Goal: Task Accomplishment & Management: Use online tool/utility

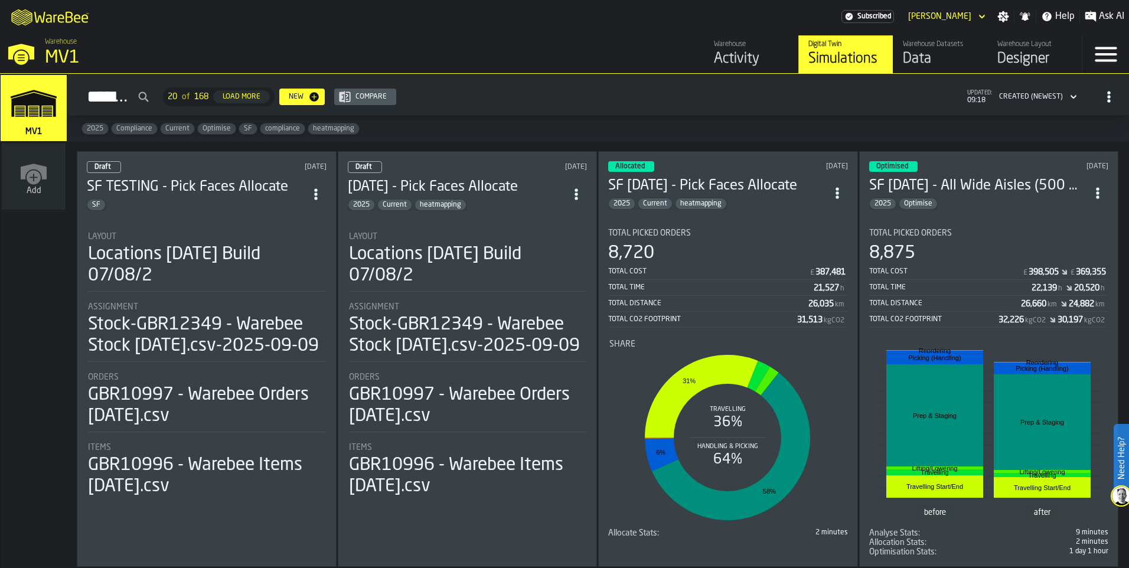
click at [791, 214] on div "Allocated [DATE] SF [DATE] - Pick Faces Allocate 2025 Current heatmapping Total…" at bounding box center [728, 359] width 260 height 416
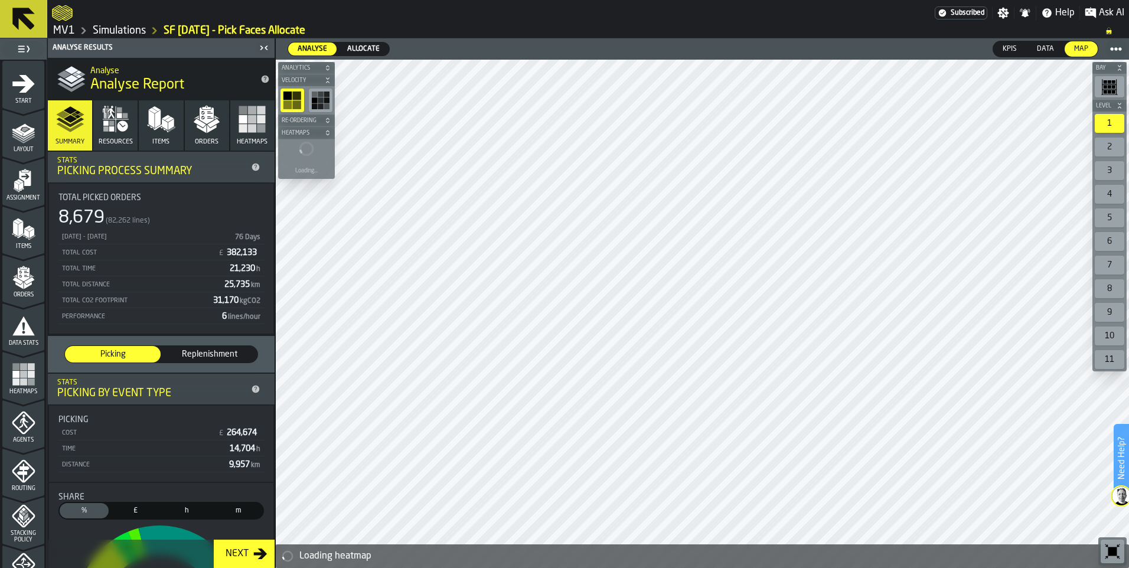
click at [1054, 50] on span "Data" at bounding box center [1045, 49] width 27 height 11
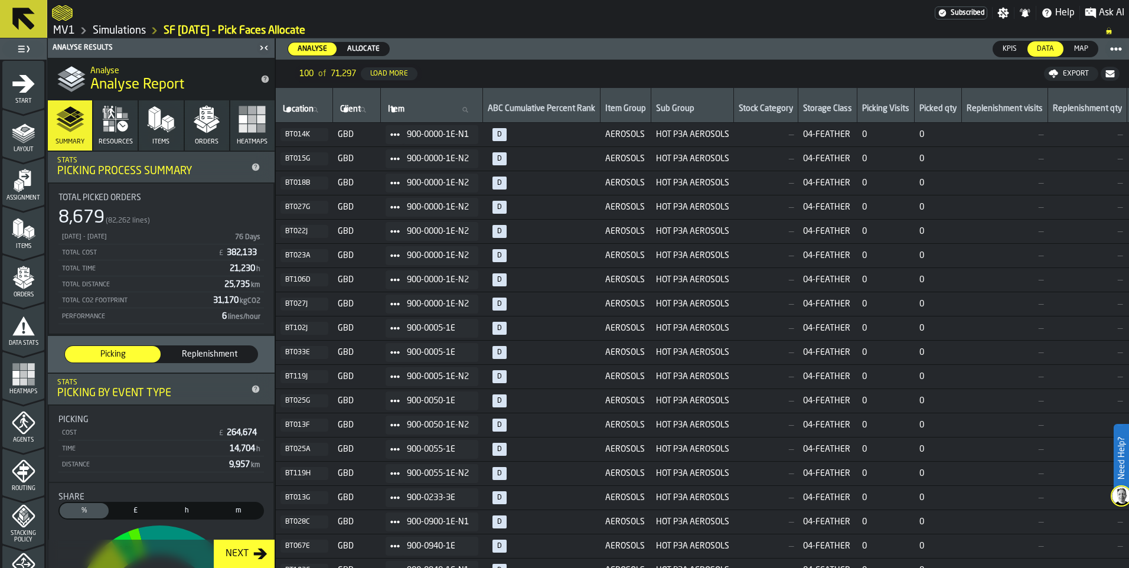
click at [1116, 54] on icon at bounding box center [1116, 49] width 12 height 12
click at [1014, 47] on span "KPIs" at bounding box center [1010, 49] width 24 height 11
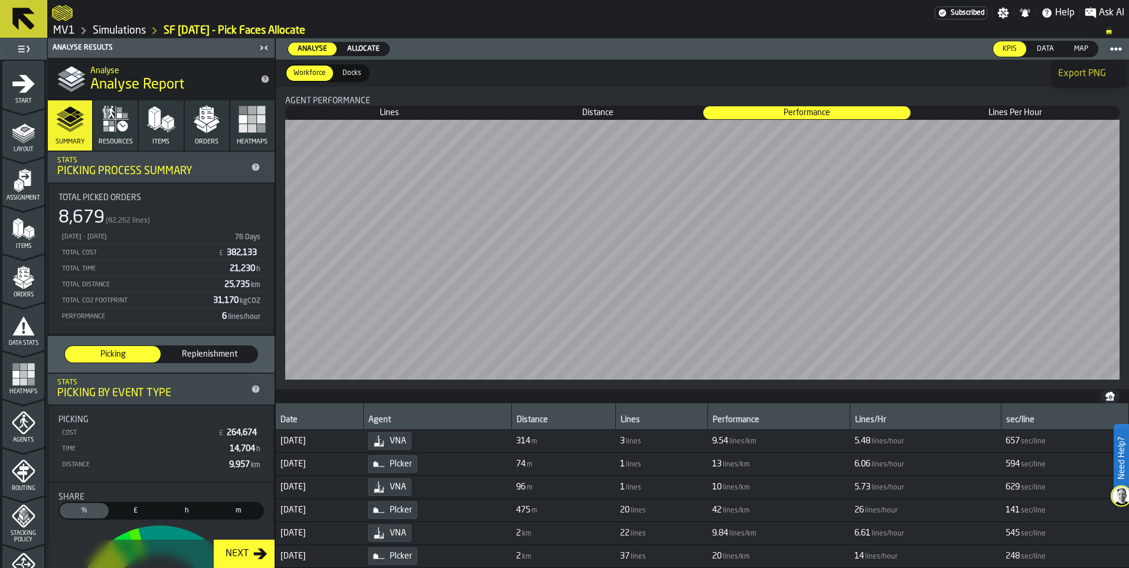
click at [347, 74] on span "Docks" at bounding box center [352, 73] width 28 height 11
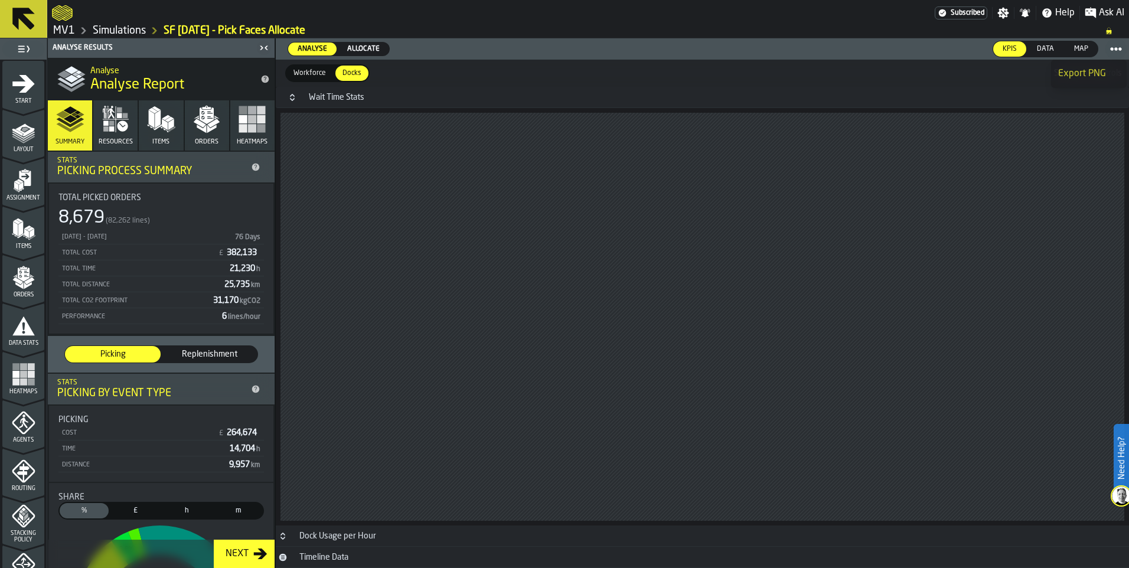
click at [313, 77] on span "Workforce" at bounding box center [310, 73] width 42 height 11
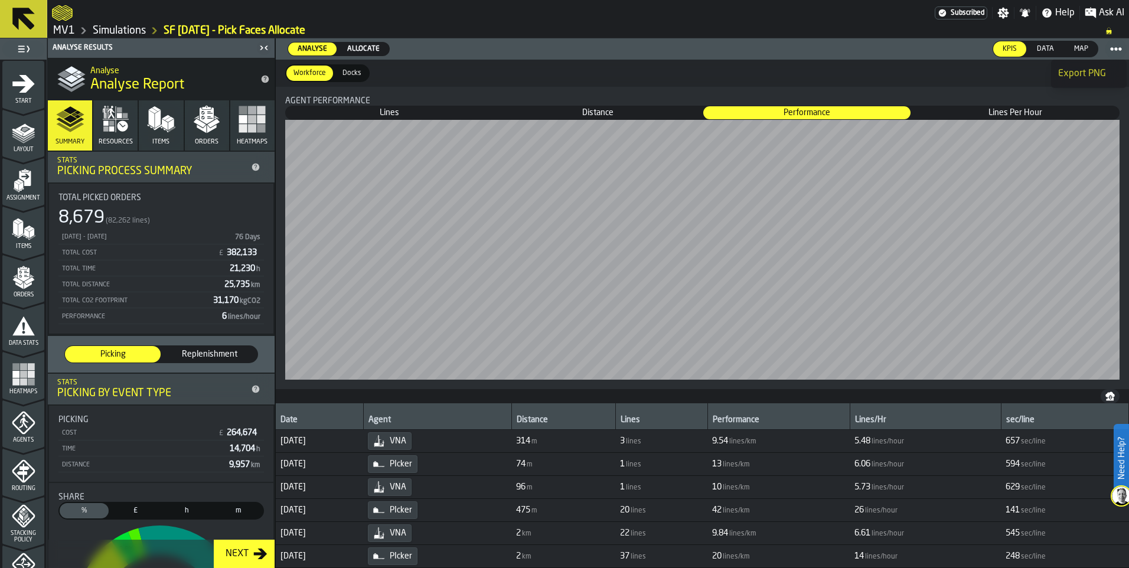
click at [353, 50] on span "Allocate" at bounding box center [363, 49] width 42 height 11
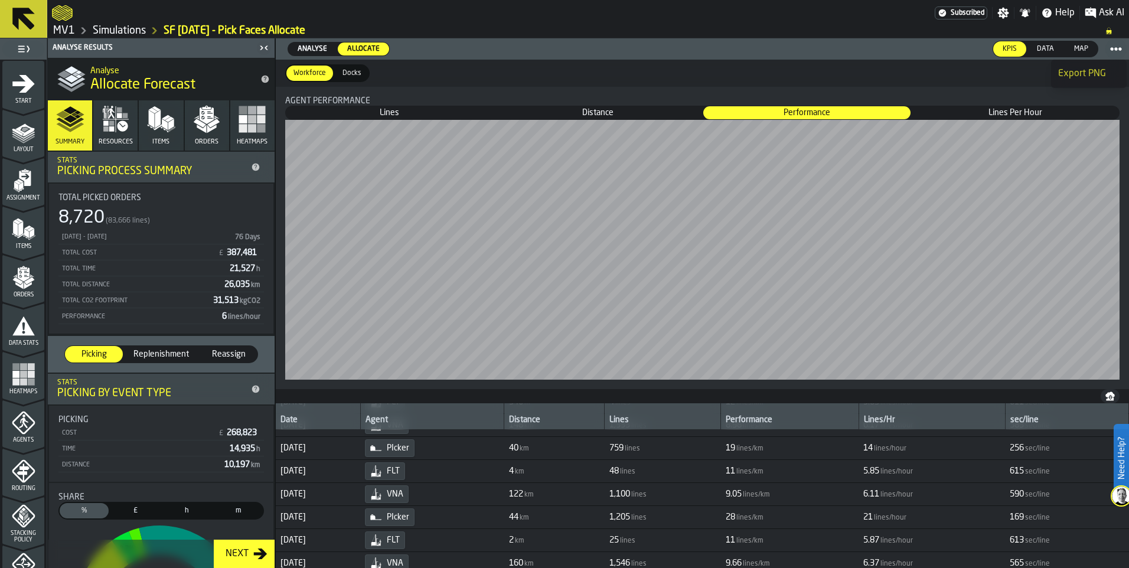
scroll to position [2067, 0]
click at [433, 422] on div "Agent" at bounding box center [432, 421] width 133 height 12
click at [469, 415] on div "Agent" at bounding box center [432, 416] width 133 height 21
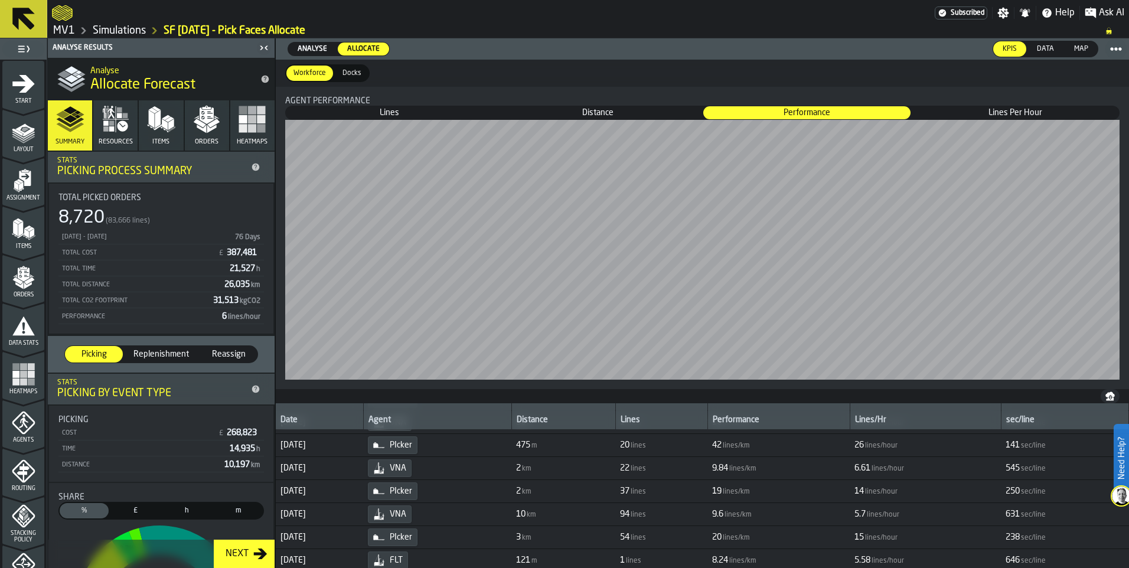
scroll to position [0, 0]
click at [1110, 397] on icon "button-" at bounding box center [1109, 395] width 9 height 9
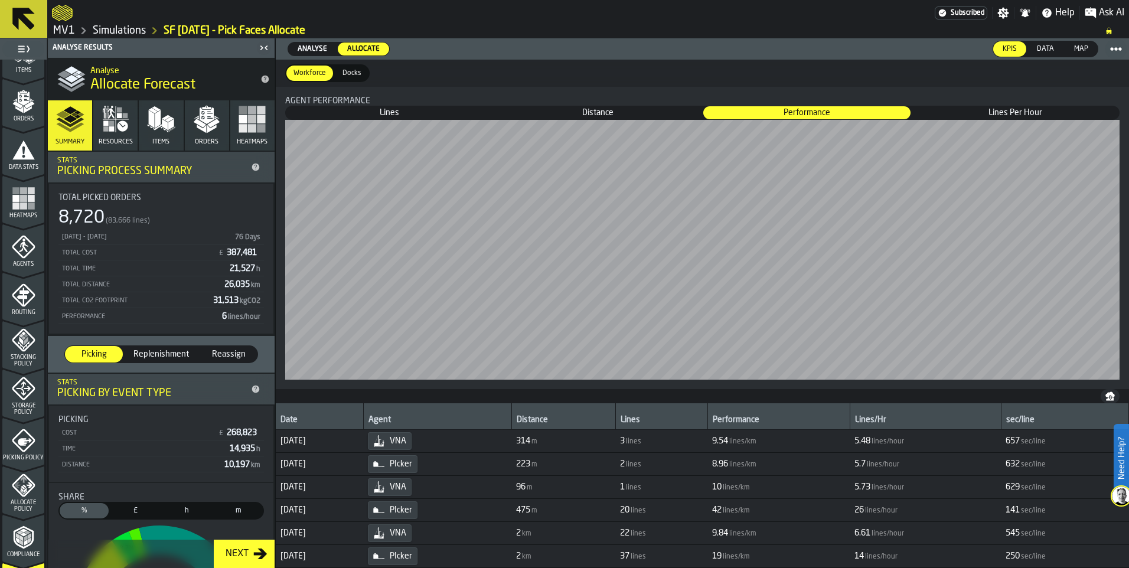
scroll to position [177, 0]
click at [194, 124] on icon "button" at bounding box center [207, 119] width 28 height 28
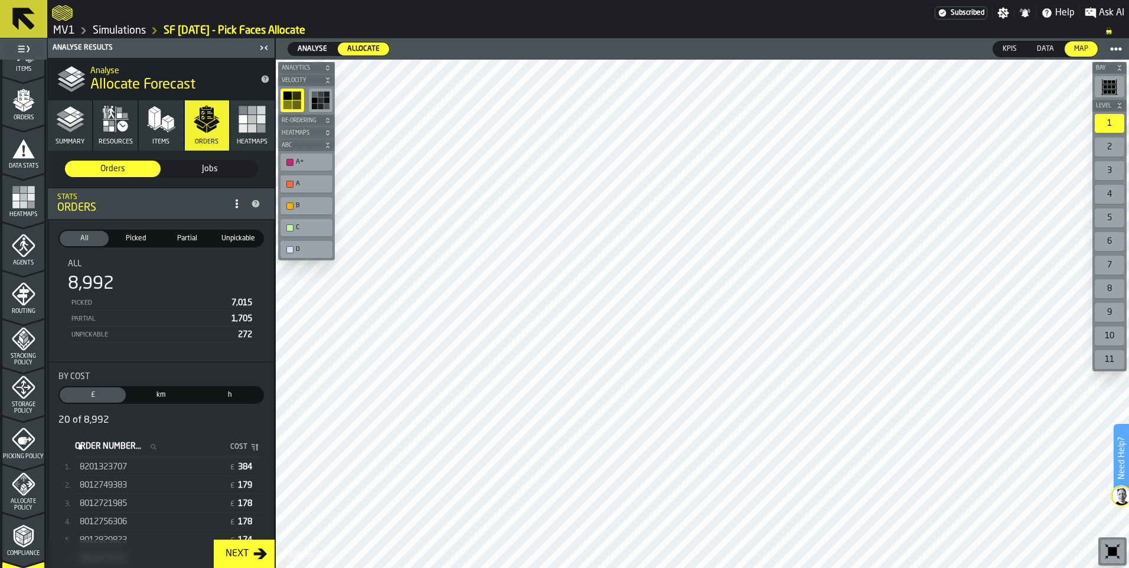
click at [298, 164] on div "A+" at bounding box center [312, 162] width 33 height 8
click at [1113, 145] on div "2" at bounding box center [1110, 147] width 30 height 19
click at [1112, 167] on div "3" at bounding box center [1110, 170] width 30 height 19
click at [1115, 197] on div "4" at bounding box center [1110, 194] width 30 height 19
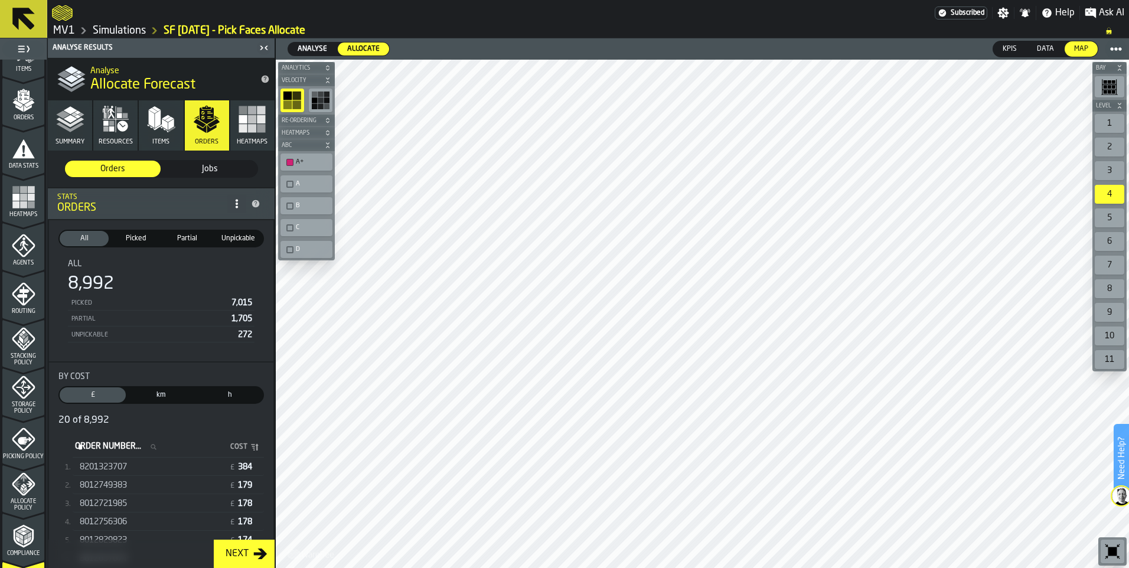
click at [1121, 47] on icon at bounding box center [1116, 49] width 12 height 12
click at [1045, 52] on span "Data" at bounding box center [1045, 49] width 27 height 11
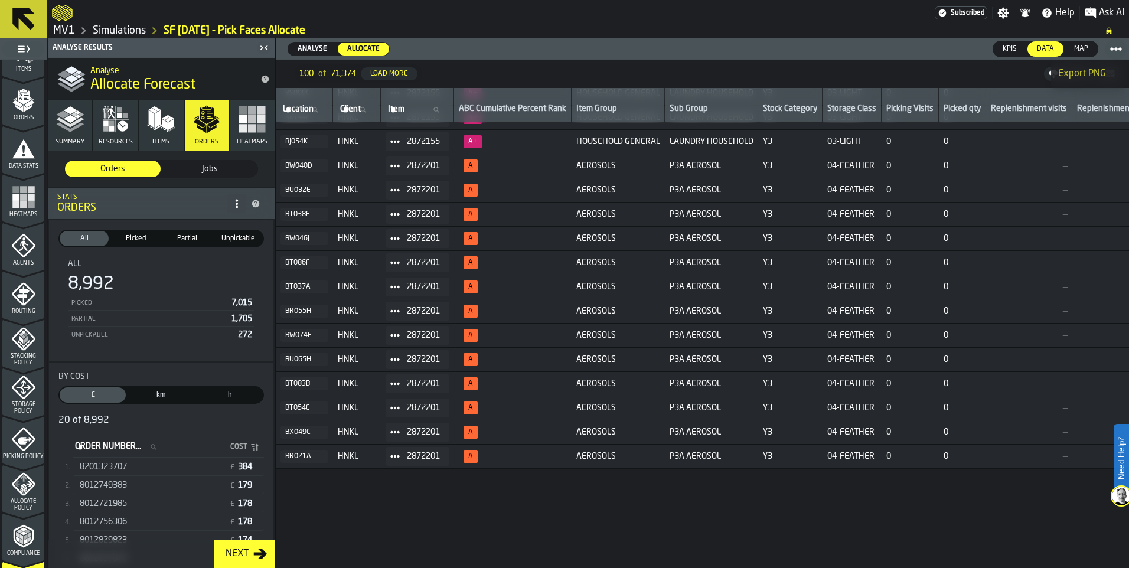
scroll to position [0, 0]
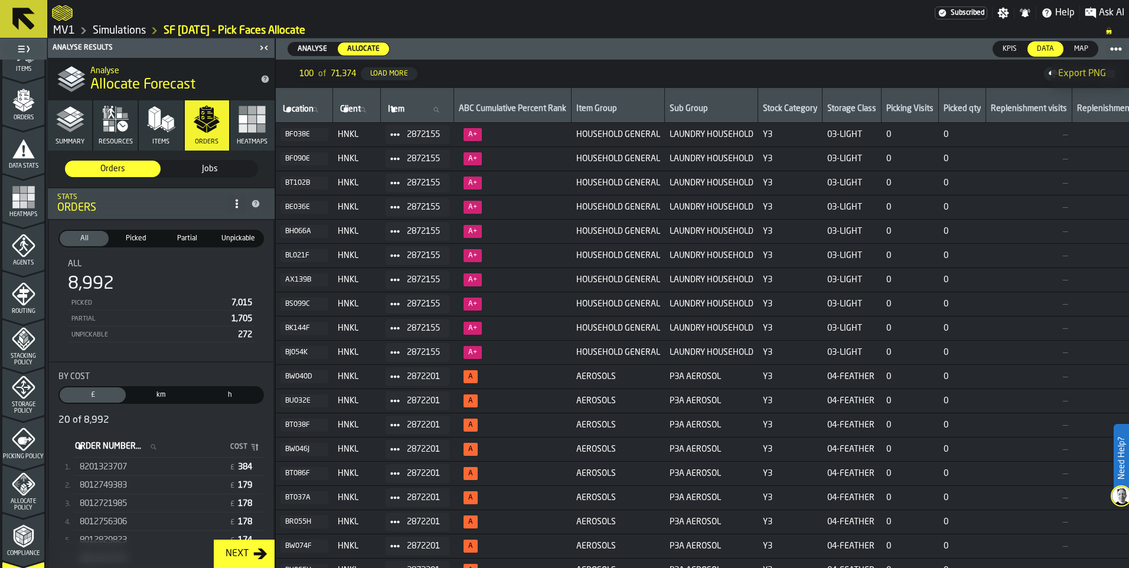
click at [1069, 68] on span "Export PNG" at bounding box center [1082, 74] width 48 height 14
click at [1065, 77] on div "Export" at bounding box center [1075, 74] width 35 height 8
click at [1064, 77] on span "Download (csv)" at bounding box center [1066, 73] width 55 height 9
click at [122, 28] on link "Simulations" at bounding box center [119, 30] width 53 height 13
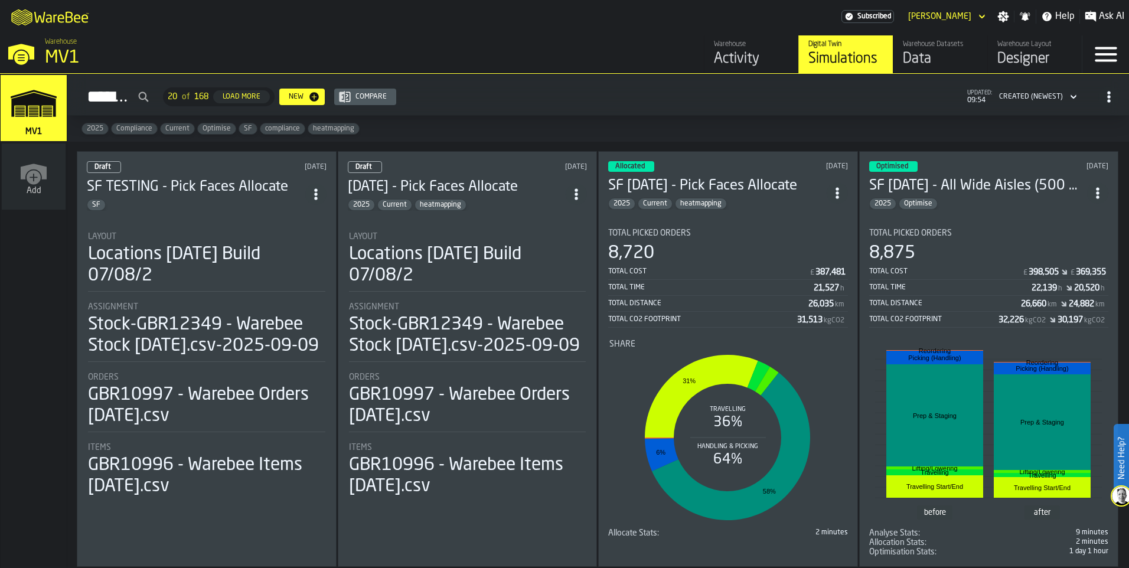
drag, startPoint x: 327, startPoint y: 252, endPoint x: 648, endPoint y: 121, distance: 346.7
click at [648, 121] on div "2025 Compliance Current Optimise SF compliance heatmapping" at bounding box center [598, 129] width 1062 height 26
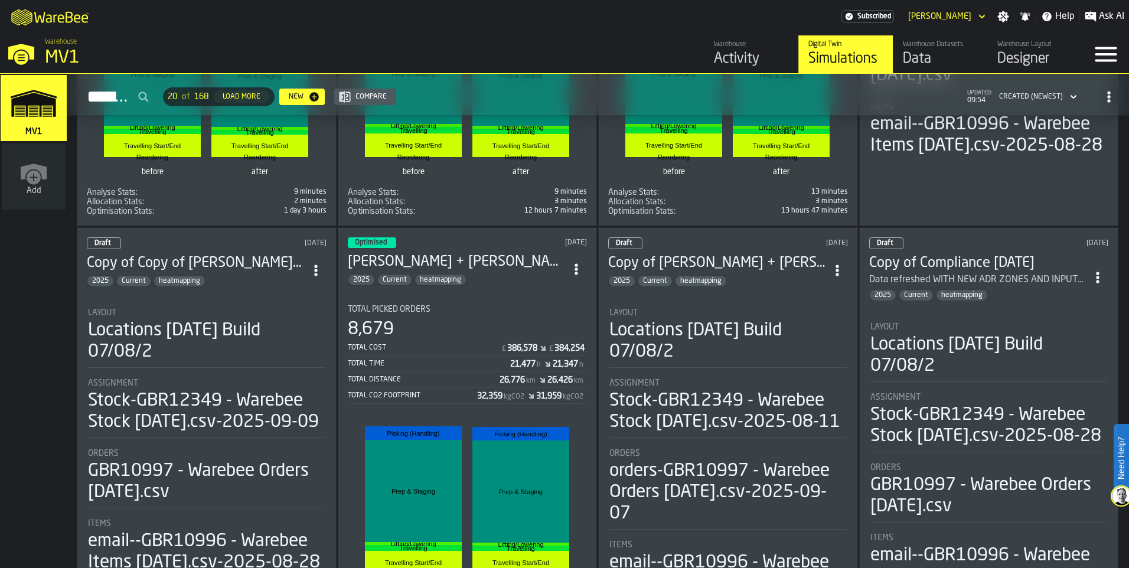
scroll to position [768, 0]
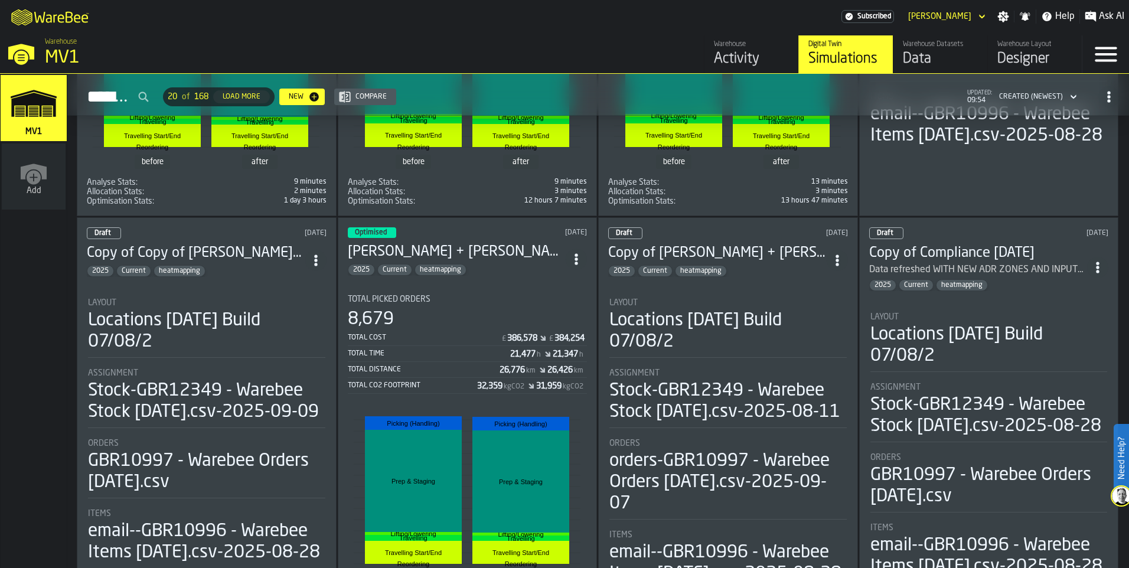
click at [573, 262] on icon "ItemListCard-DashboardItemContainer" at bounding box center [576, 259] width 12 height 12
click at [545, 344] on div "Duplicate" at bounding box center [550, 340] width 61 height 14
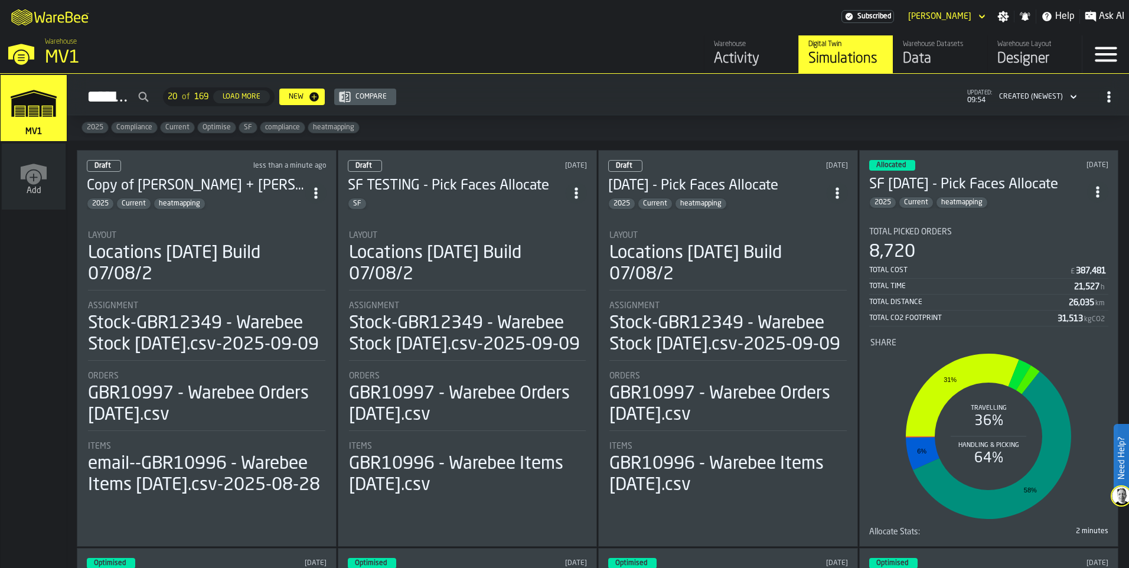
scroll to position [0, 0]
click at [316, 188] on icon "ItemListCard-DashboardItemContainer" at bounding box center [316, 194] width 12 height 12
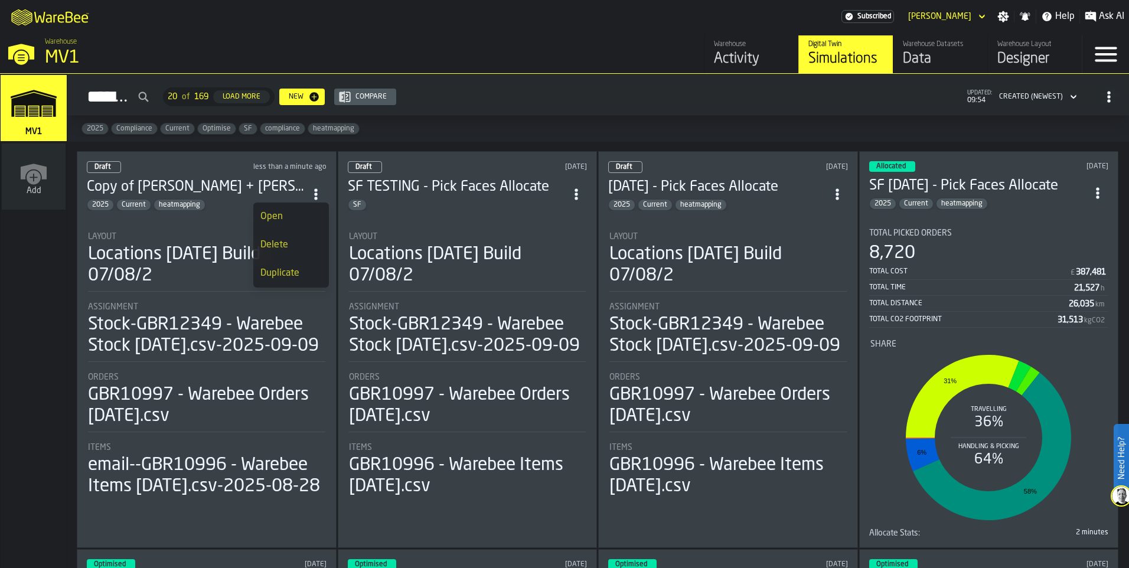
click at [272, 216] on div "Open" at bounding box center [290, 217] width 61 height 14
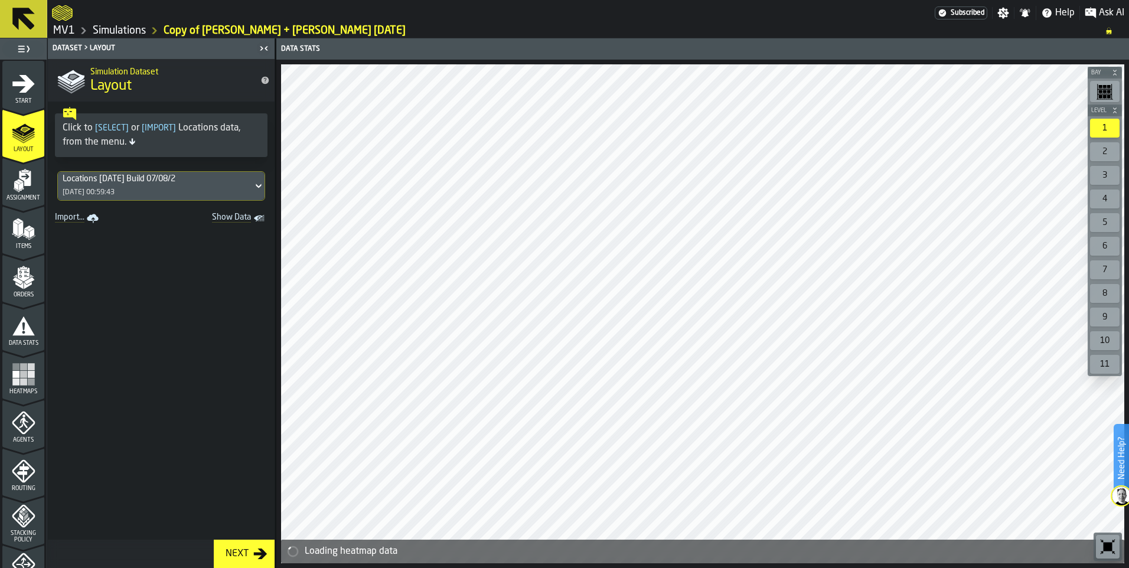
click at [123, 31] on link "Simulations" at bounding box center [119, 30] width 53 height 13
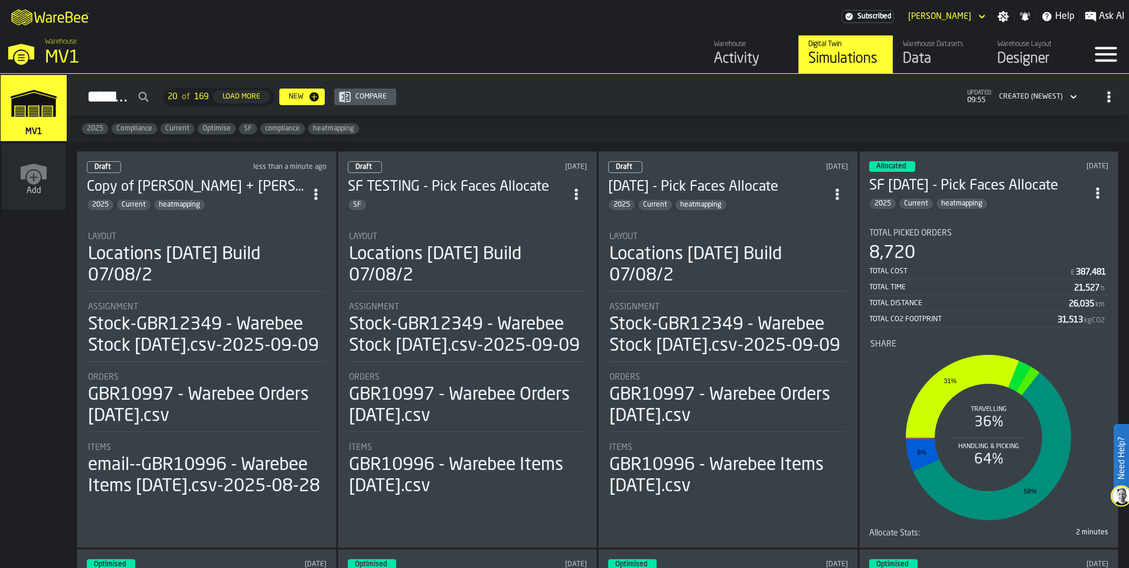
click at [201, 179] on h3 "Copy of [PERSON_NAME] + [PERSON_NAME] [DATE]" at bounding box center [196, 187] width 218 height 19
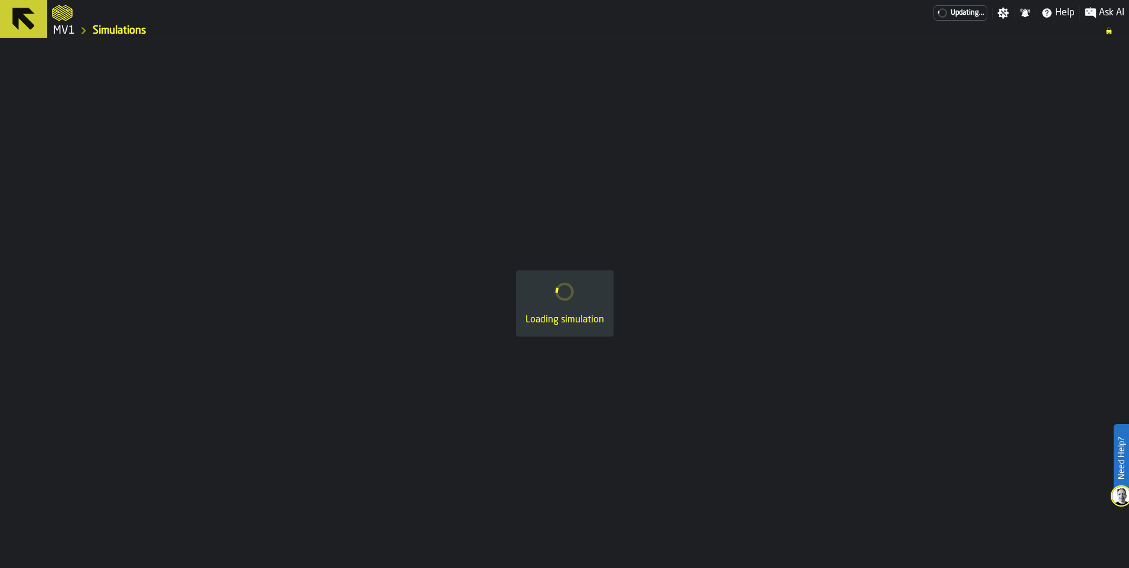
click at [201, 179] on div "Loading simulation" at bounding box center [564, 303] width 1129 height 530
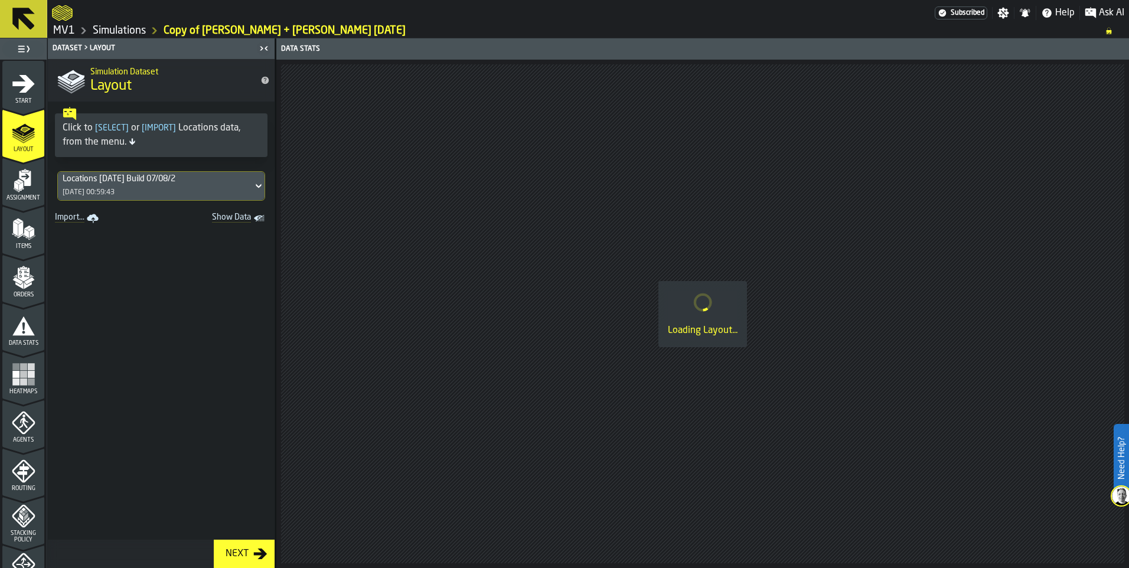
click at [128, 37] on link "Simulations" at bounding box center [119, 30] width 53 height 13
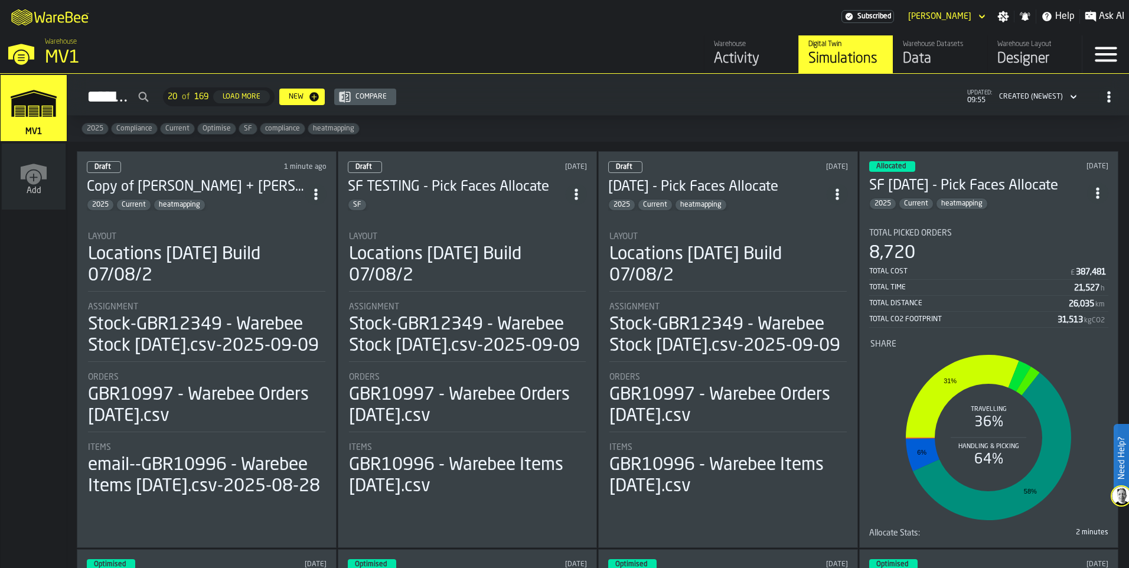
click at [320, 195] on icon "ItemListCard-DashboardItemContainer" at bounding box center [316, 194] width 12 height 12
click at [229, 226] on li "Layout Locations [DATE] Build 07/08/2 Assignment Stock-GBR12349 - Warebee Stock…" at bounding box center [207, 359] width 240 height 277
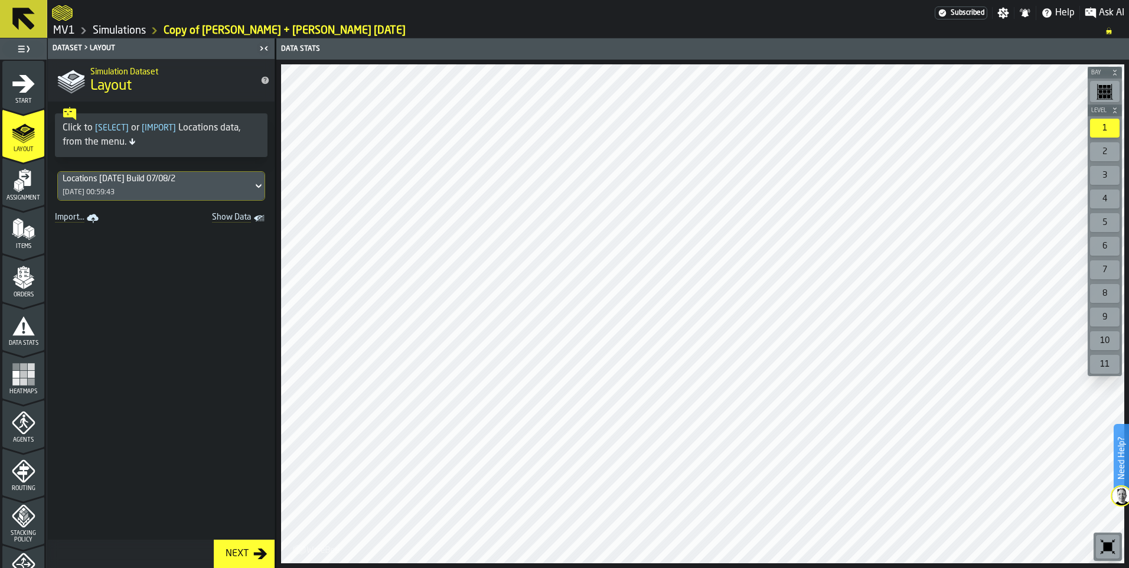
click at [121, 32] on link "Simulations" at bounding box center [119, 30] width 53 height 13
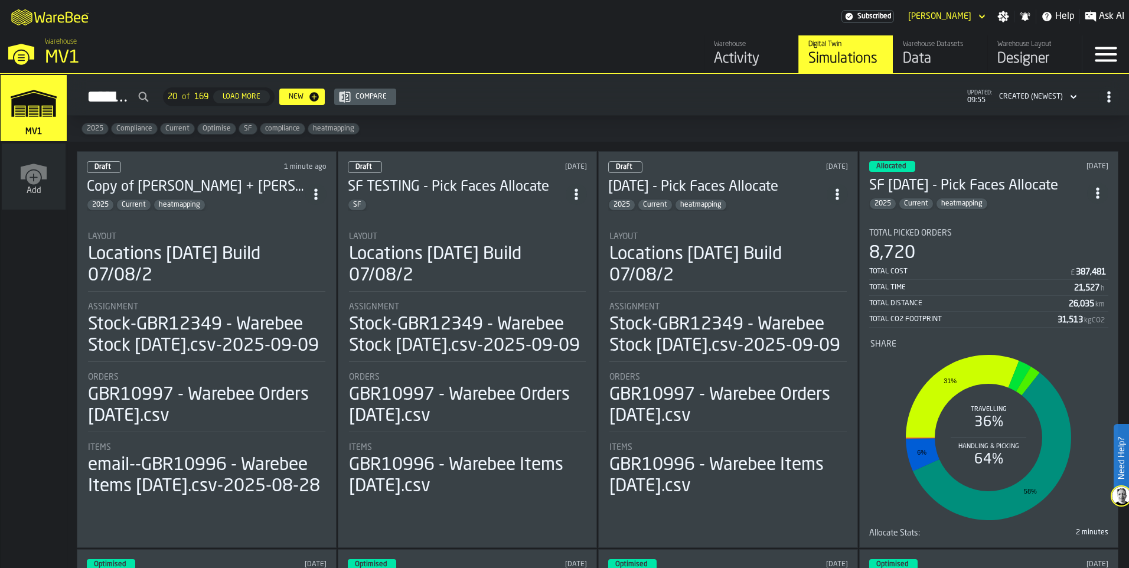
drag, startPoint x: 286, startPoint y: 216, endPoint x: 266, endPoint y: 216, distance: 19.5
click at [266, 216] on div "Draft 1 minute ago Copy of [PERSON_NAME] + [PERSON_NAME] [DATE] 2025 Current he…" at bounding box center [207, 349] width 260 height 397
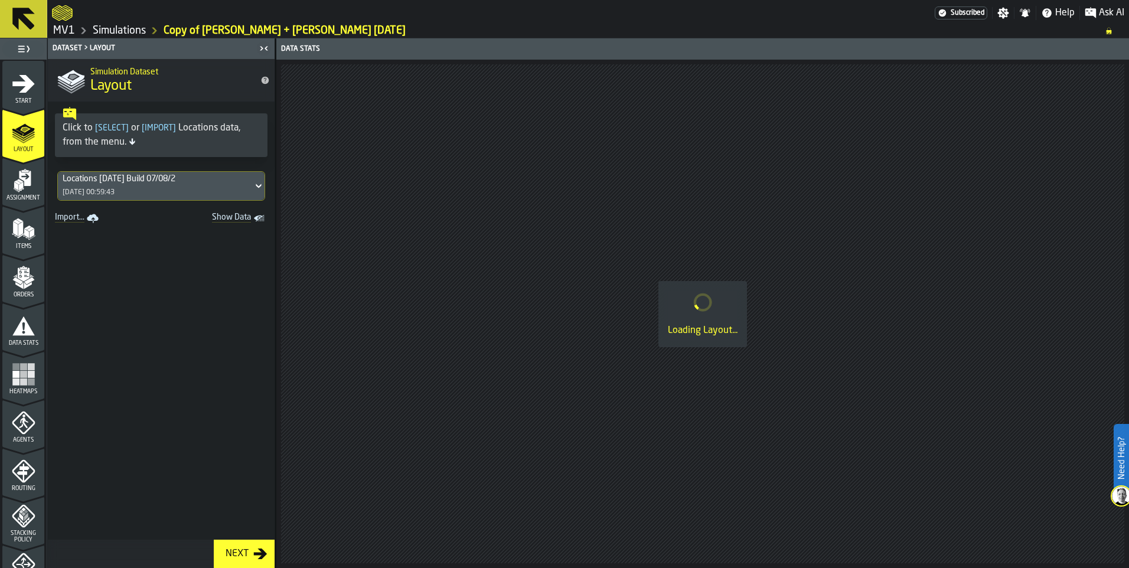
click at [128, 32] on link "Simulations" at bounding box center [119, 30] width 53 height 13
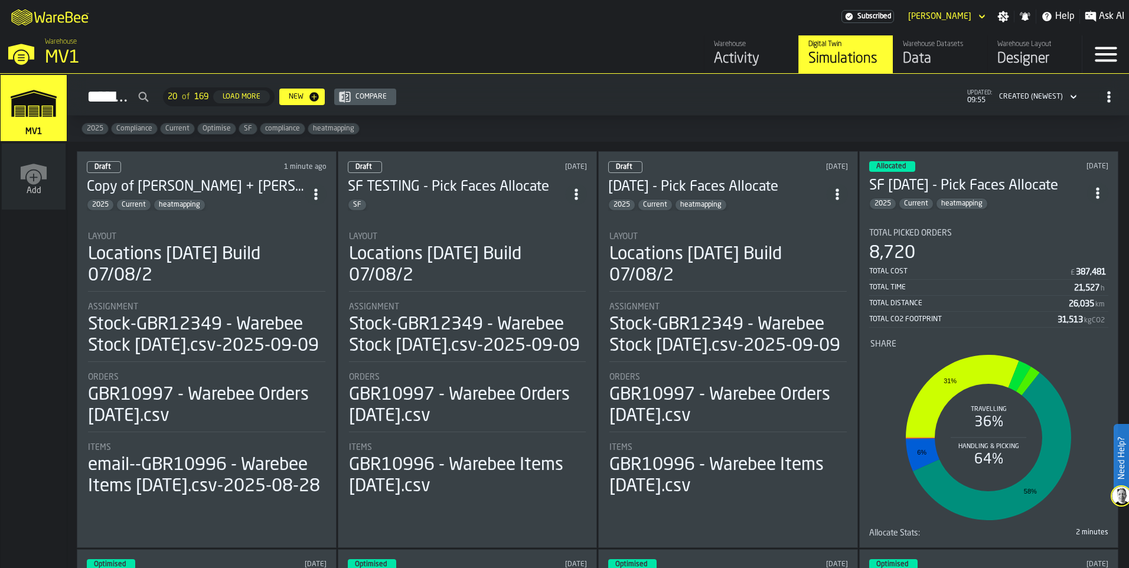
click at [94, 164] on span "Draft" at bounding box center [102, 167] width 17 height 7
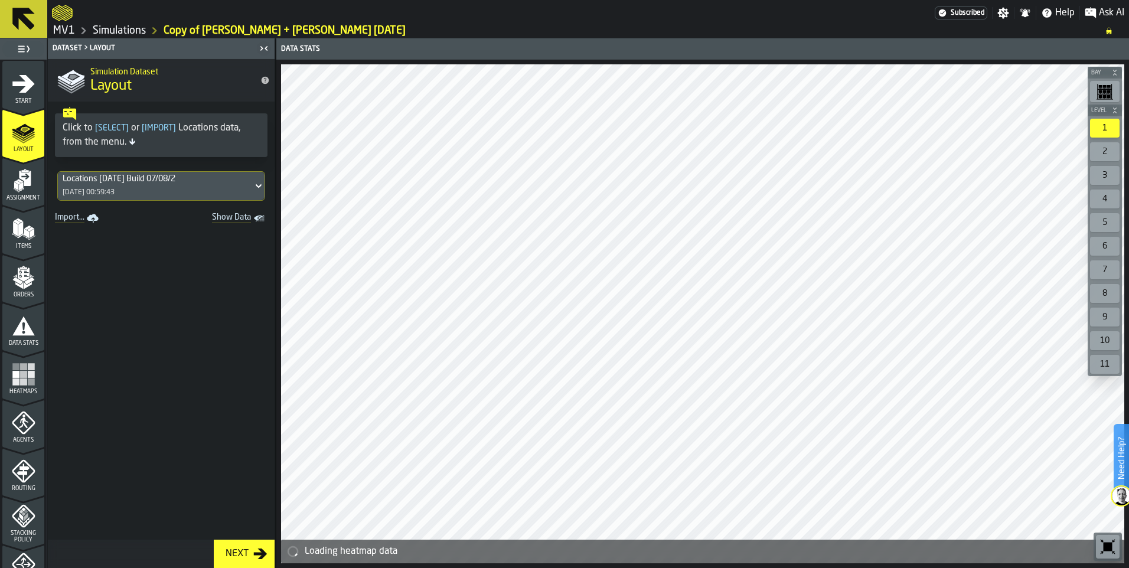
click at [19, 87] on icon "menu Start" at bounding box center [24, 84] width 24 height 24
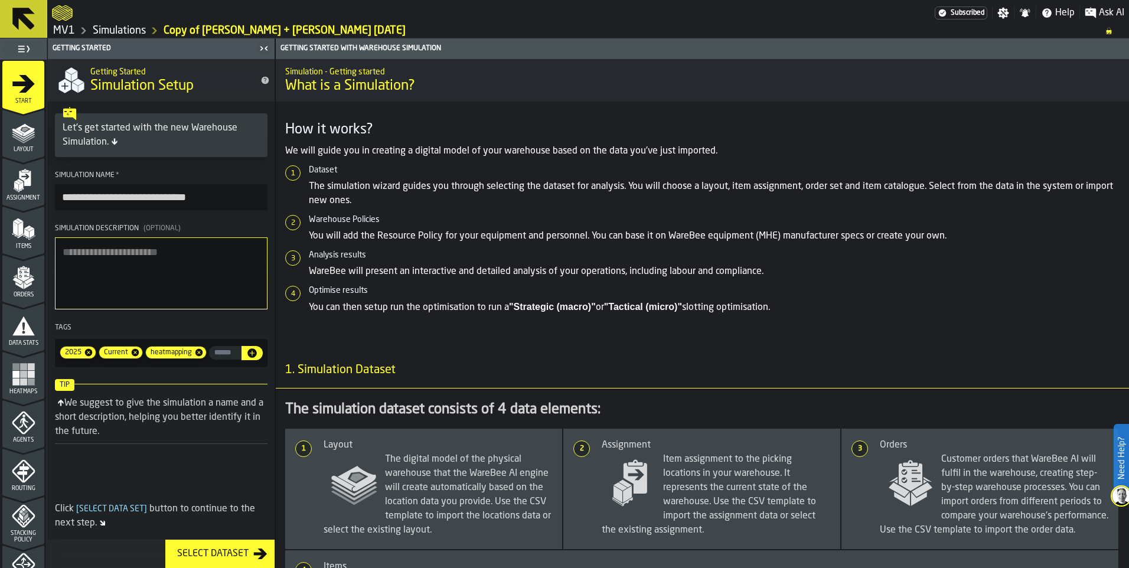
click at [127, 29] on link "Simulations" at bounding box center [119, 30] width 53 height 13
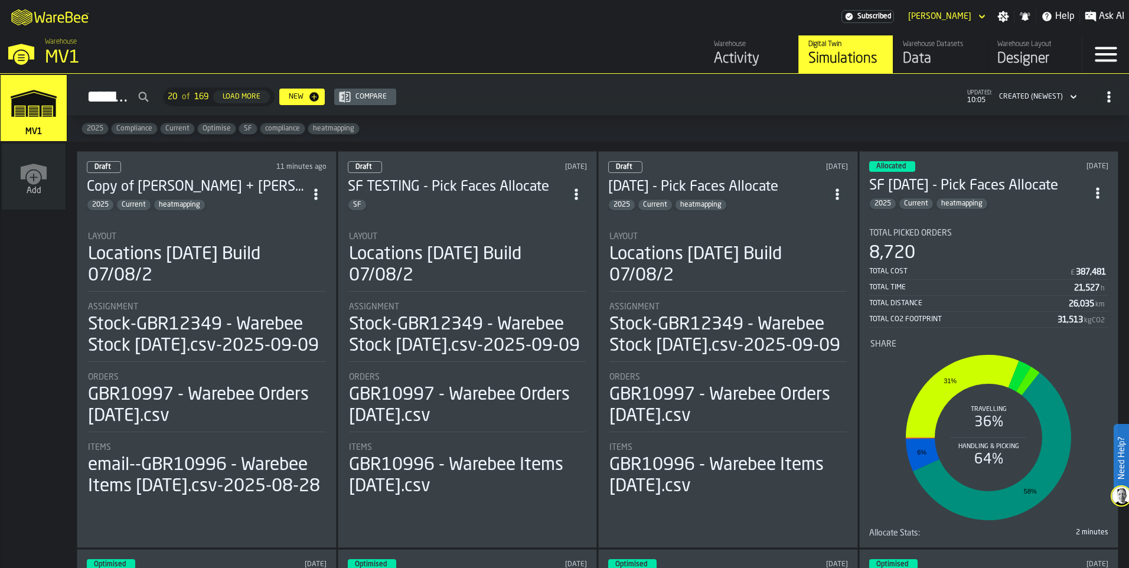
click at [579, 204] on div "SF TESTING - Pick Faces Allocate SF" at bounding box center [468, 194] width 240 height 33
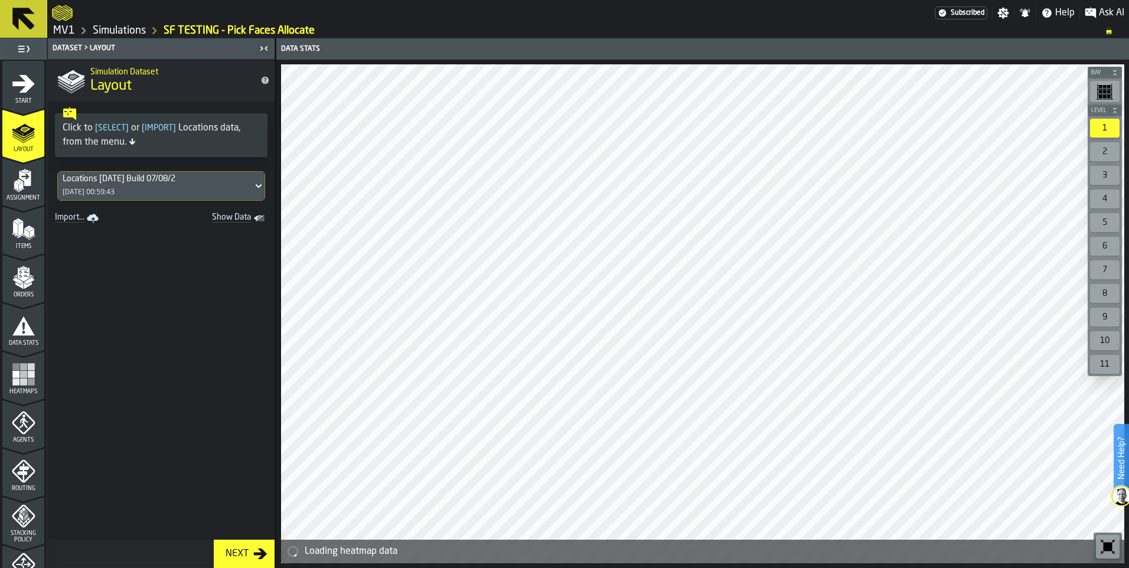
click at [110, 31] on link "Simulations" at bounding box center [119, 30] width 53 height 13
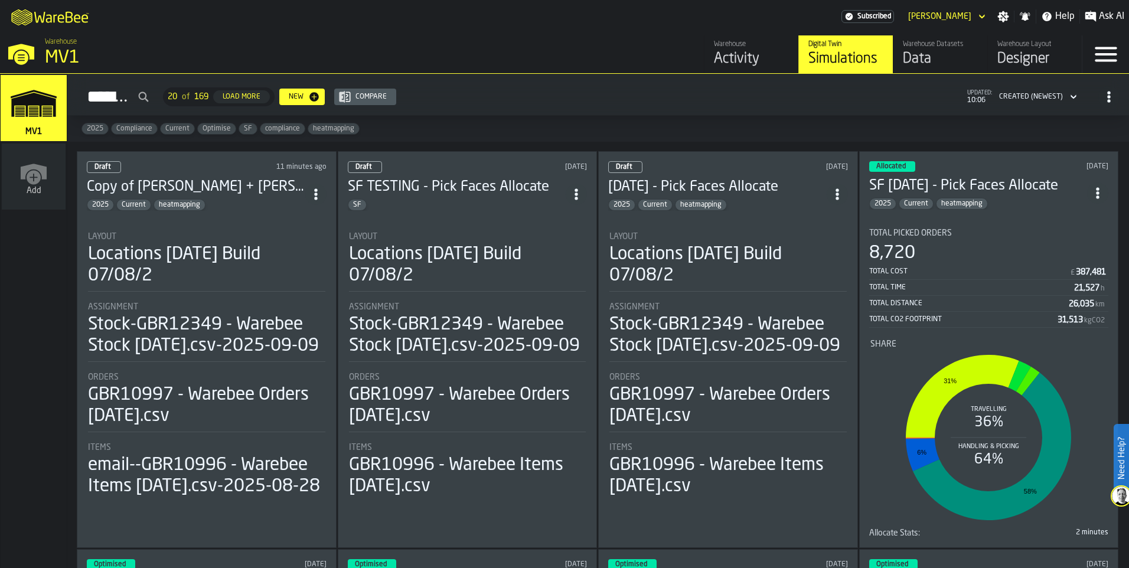
click at [578, 197] on circle "ItemListCard-DashboardItemContainer" at bounding box center [576, 198] width 3 height 3
click at [199, 183] on h3 "Copy of [PERSON_NAME] + [PERSON_NAME] [DATE]" at bounding box center [196, 187] width 218 height 19
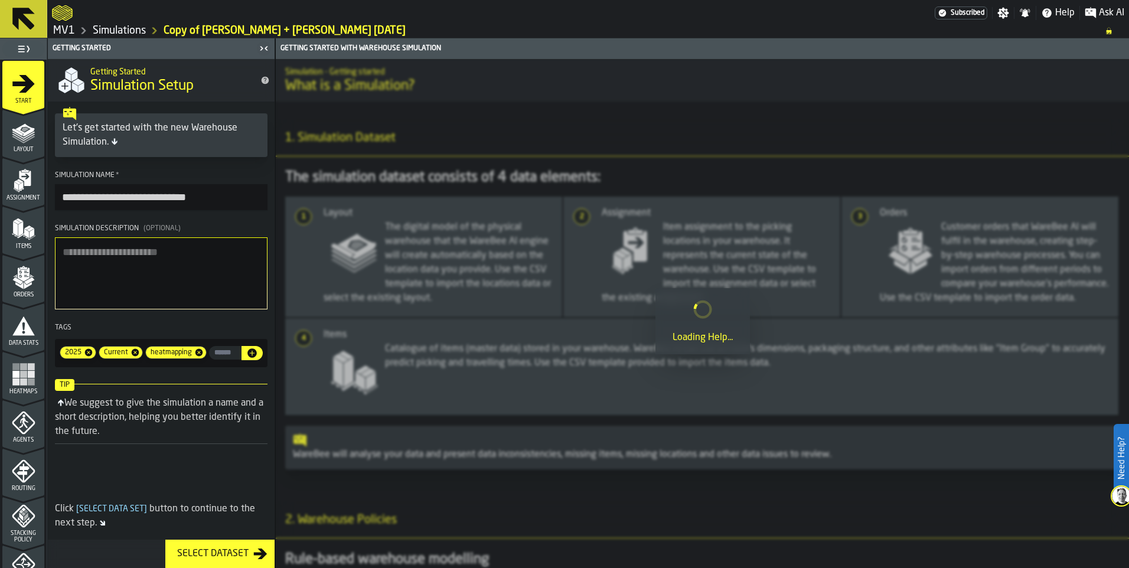
click at [29, 146] on span "Layout" at bounding box center [23, 149] width 42 height 6
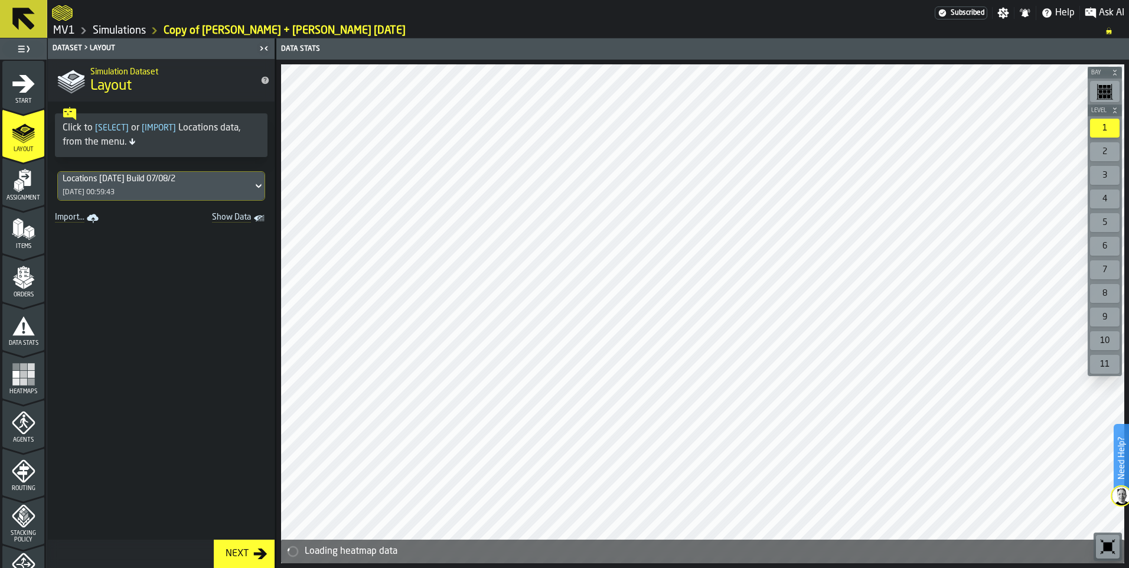
click at [23, 47] on icon "button-toggle-Toggle Full Menu" at bounding box center [24, 49] width 14 height 14
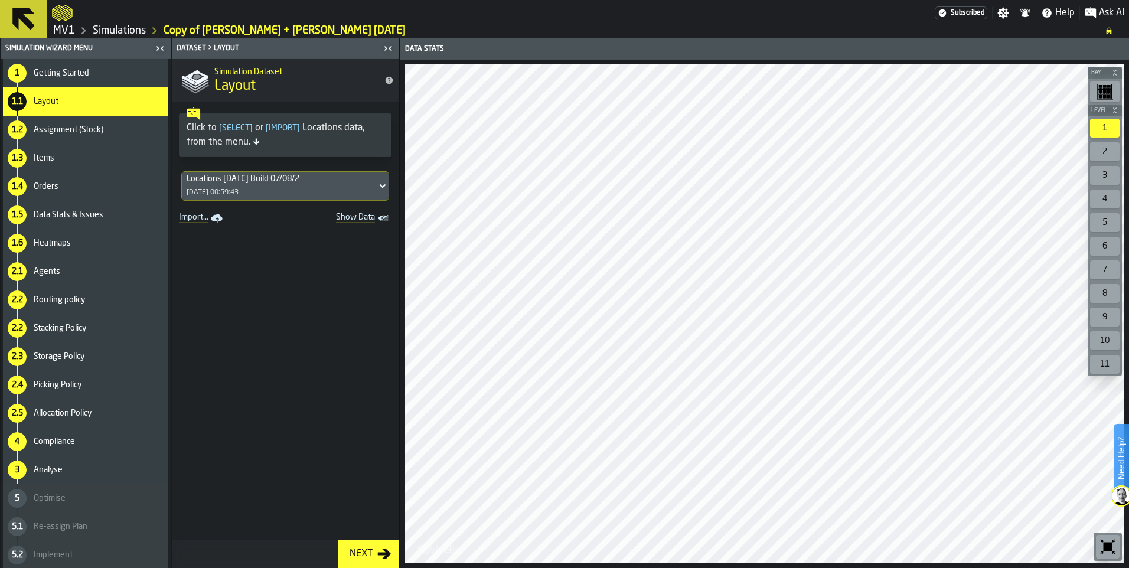
click at [162, 48] on icon "button-toggle-Close me" at bounding box center [162, 48] width 3 height 4
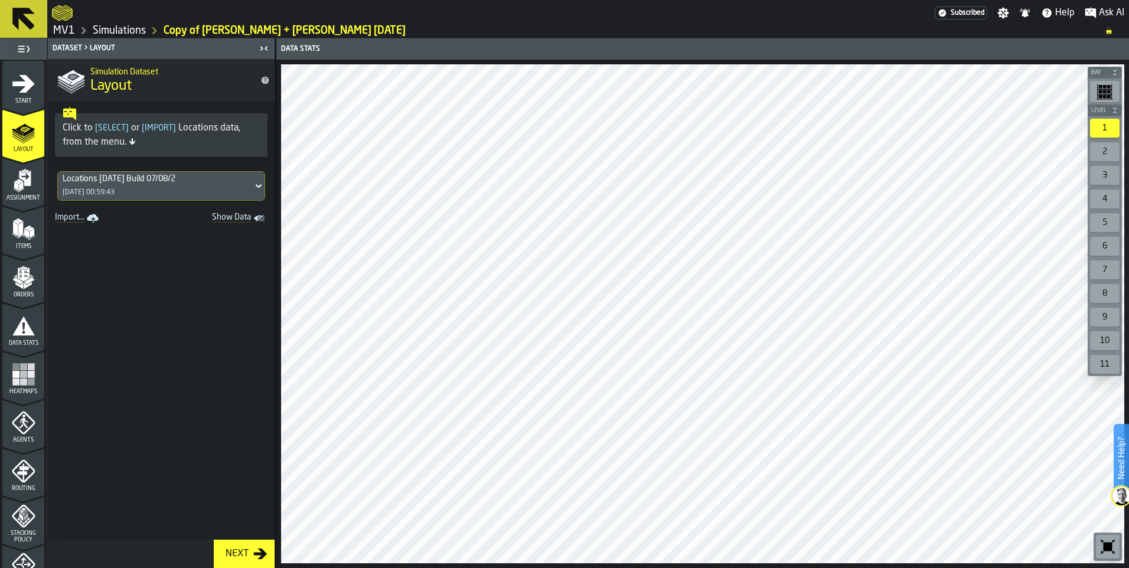
click at [133, 27] on link "Simulations" at bounding box center [119, 30] width 53 height 13
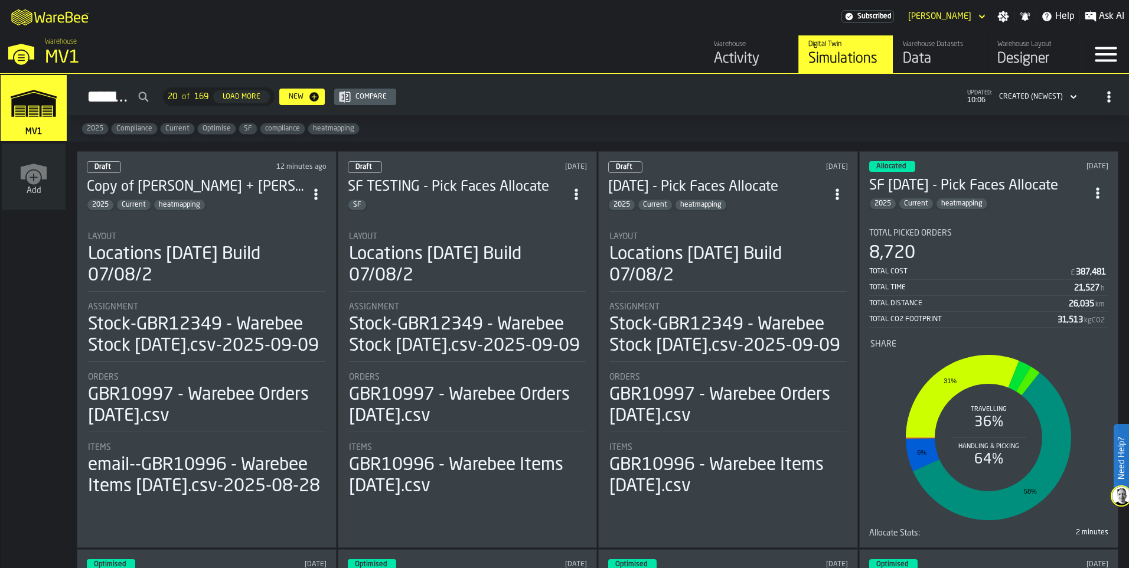
click at [1107, 97] on icon "button-Simulations" at bounding box center [1109, 97] width 12 height 12
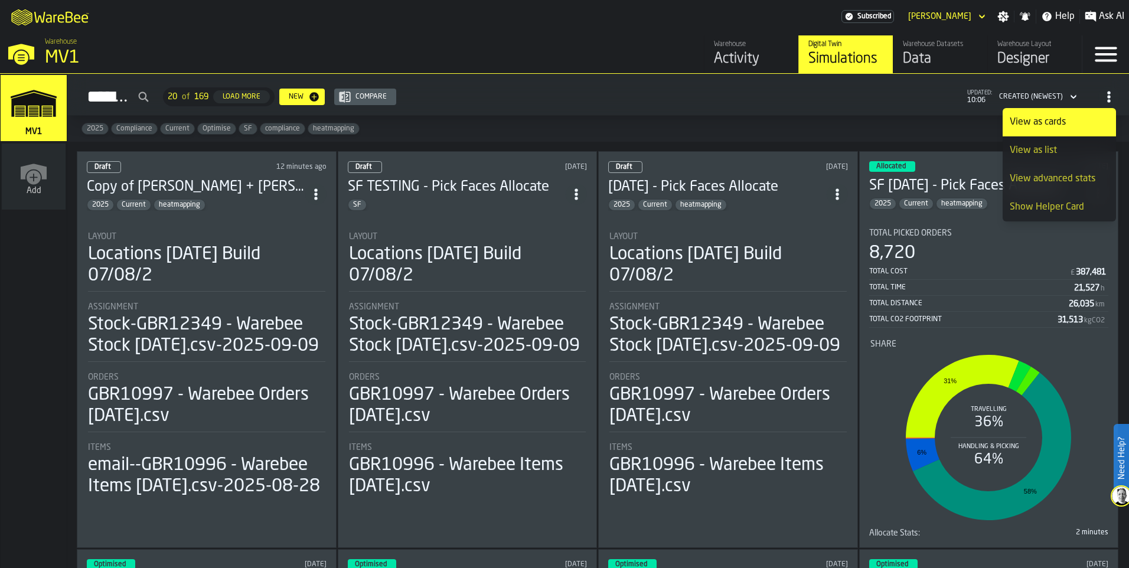
click at [1054, 151] on div "View as list" at bounding box center [1059, 150] width 99 height 14
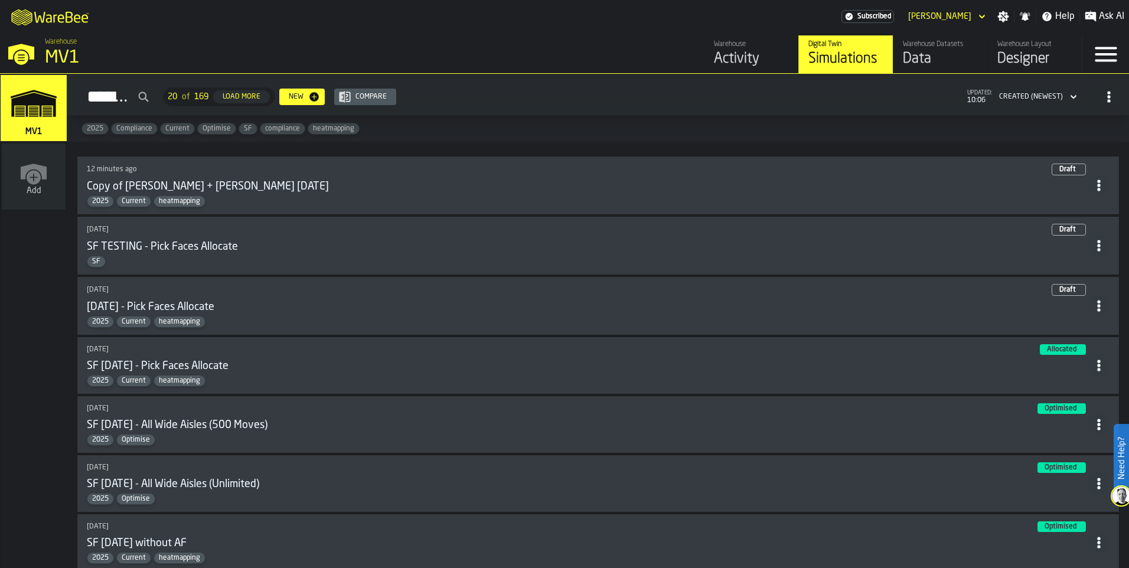
click at [1103, 102] on icon "button-Simulations" at bounding box center [1109, 97] width 12 height 12
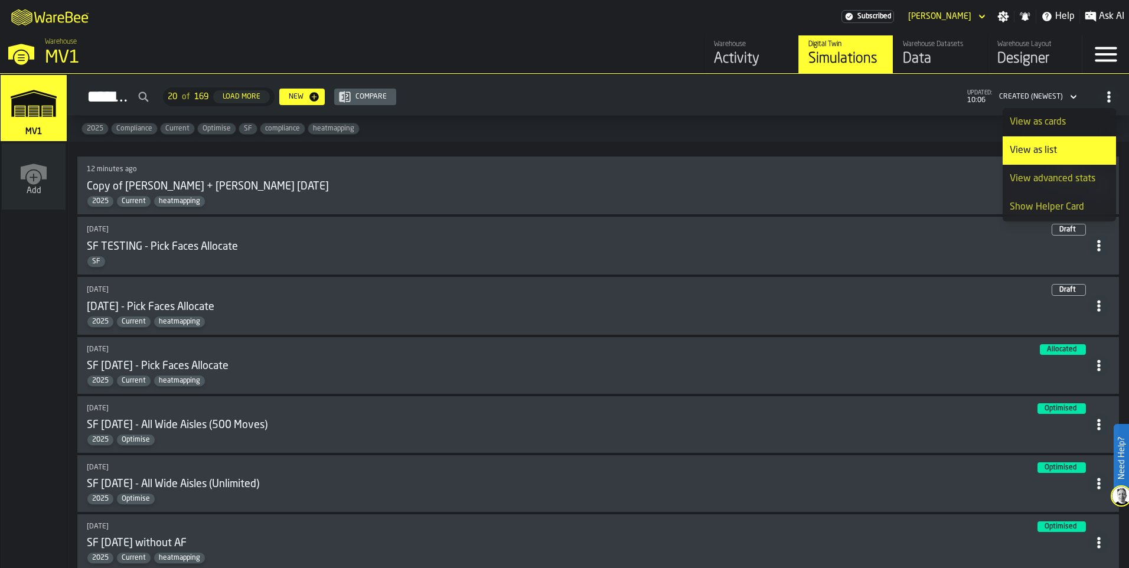
click at [1080, 178] on div "View advanced stats" at bounding box center [1059, 179] width 99 height 14
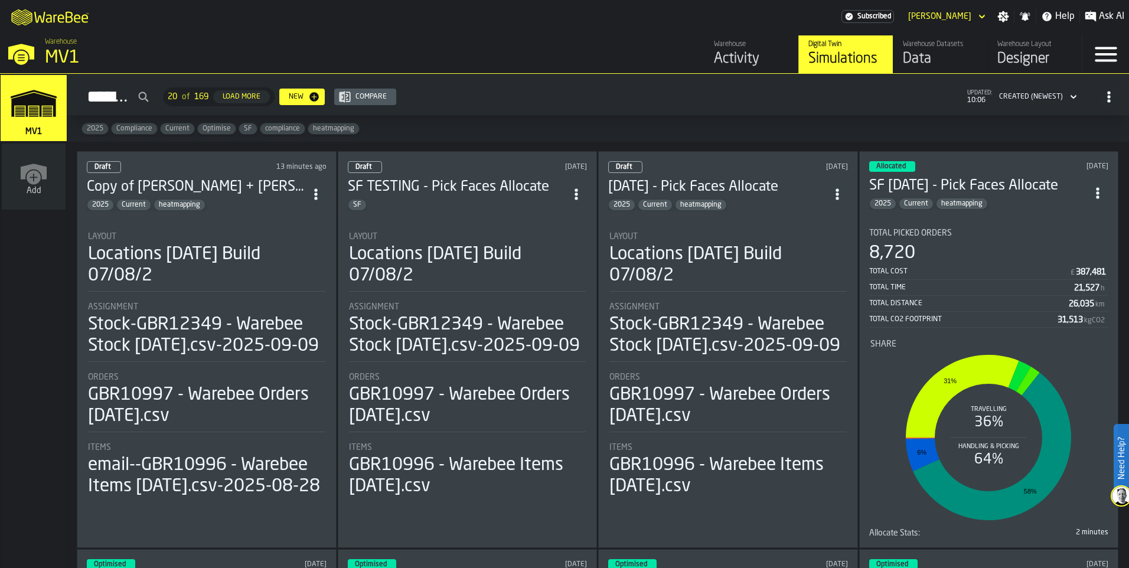
click at [1105, 100] on icon "button-Simulations" at bounding box center [1109, 97] width 12 height 12
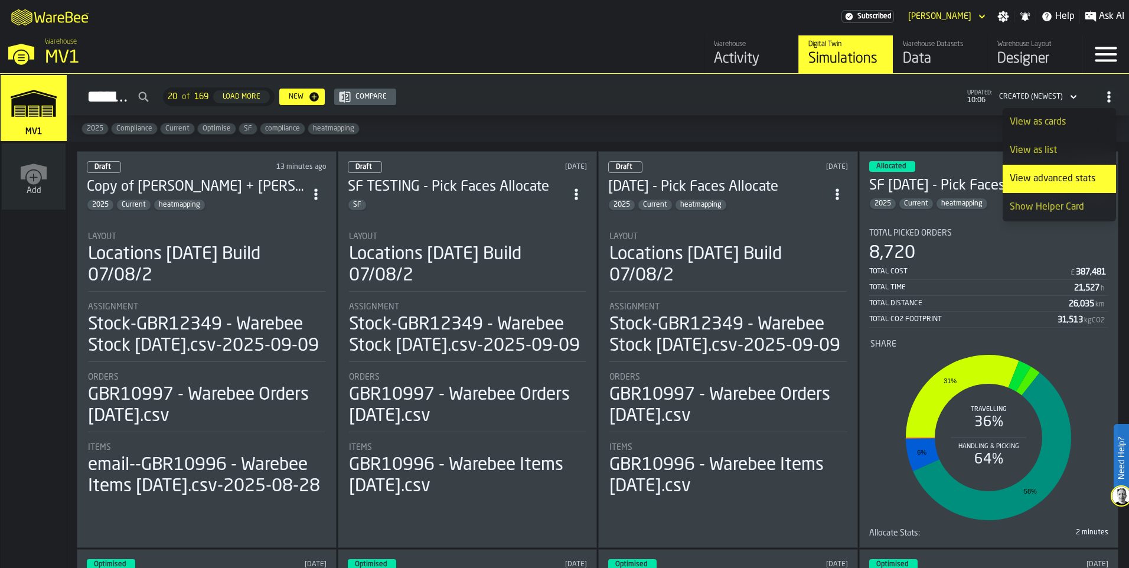
click at [1066, 206] on div "Show Helper Card" at bounding box center [1059, 207] width 99 height 14
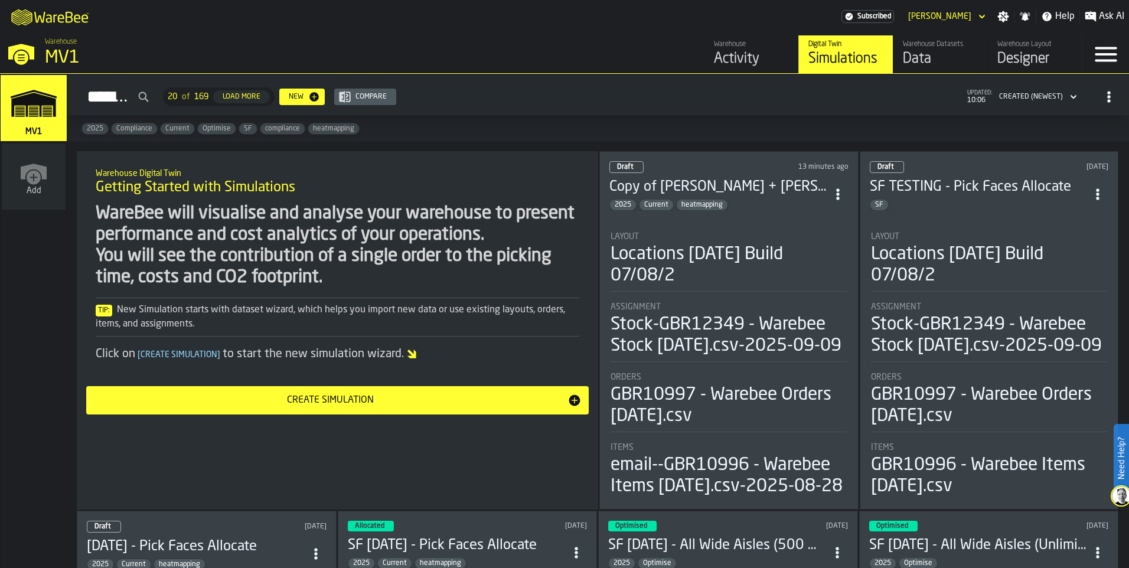
click at [981, 14] on icon "header" at bounding box center [982, 16] width 12 height 14
click at [1105, 51] on icon "button-toggle-Menu" at bounding box center [1106, 54] width 28 height 28
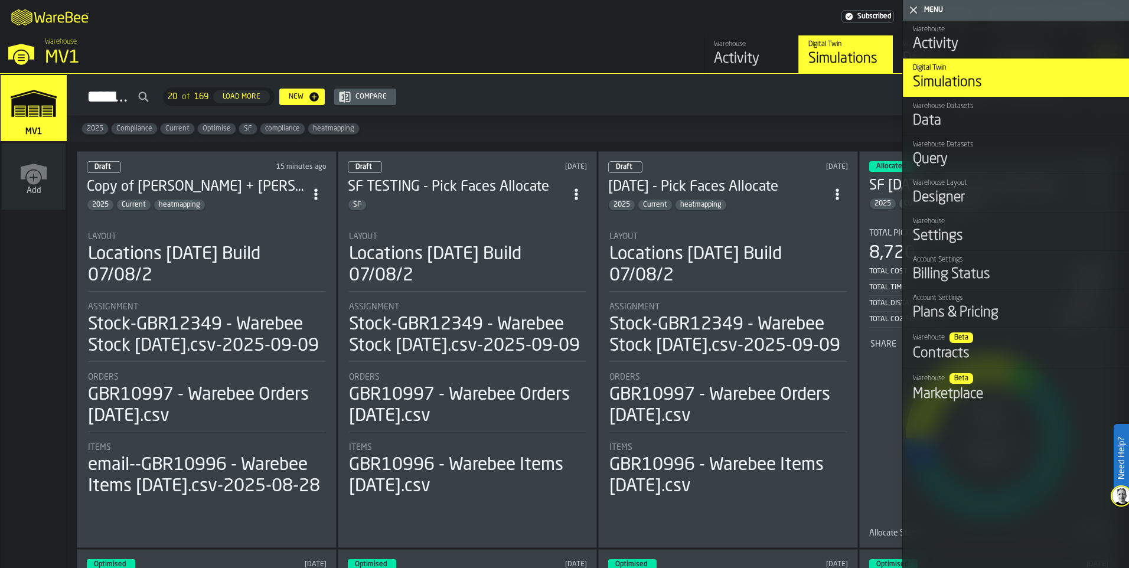
click at [217, 184] on h3 "Copy of [PERSON_NAME] + [PERSON_NAME] [DATE]" at bounding box center [196, 187] width 218 height 19
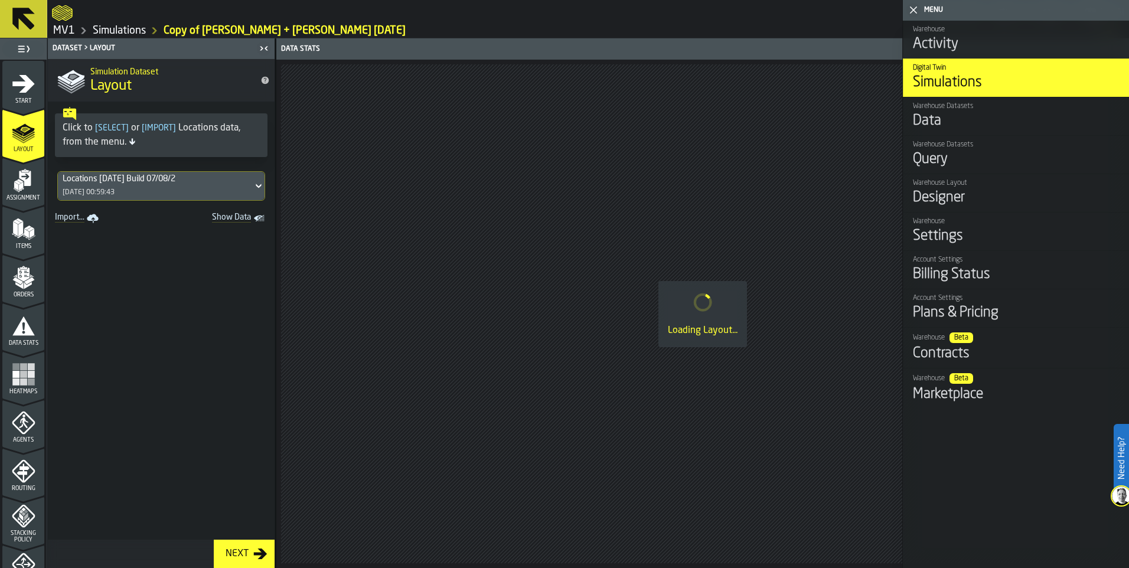
click at [131, 32] on link "Simulations" at bounding box center [119, 30] width 53 height 13
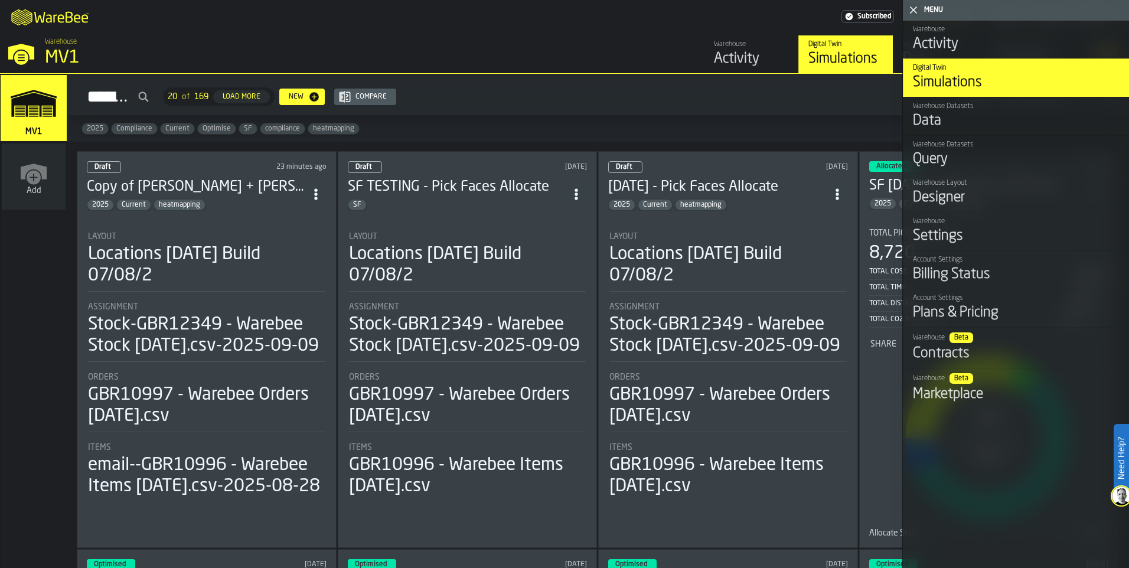
click at [916, 12] on polygon "button-toggle-Close me" at bounding box center [914, 10] width 8 height 8
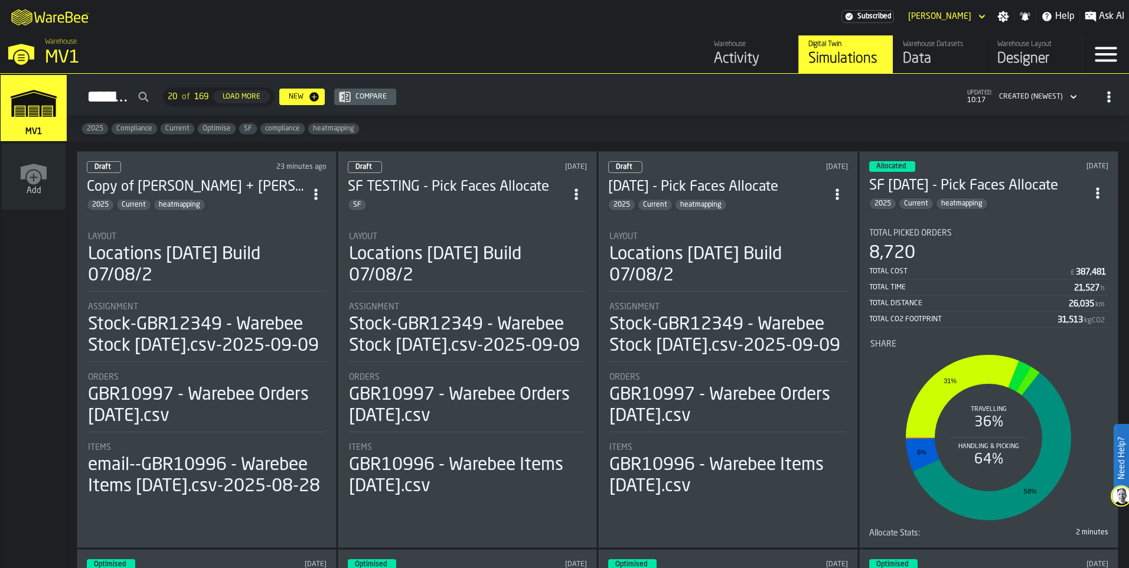
click at [321, 191] on icon "ItemListCard-DashboardItemContainer" at bounding box center [316, 194] width 12 height 12
click at [300, 244] on div "Delete" at bounding box center [290, 245] width 61 height 14
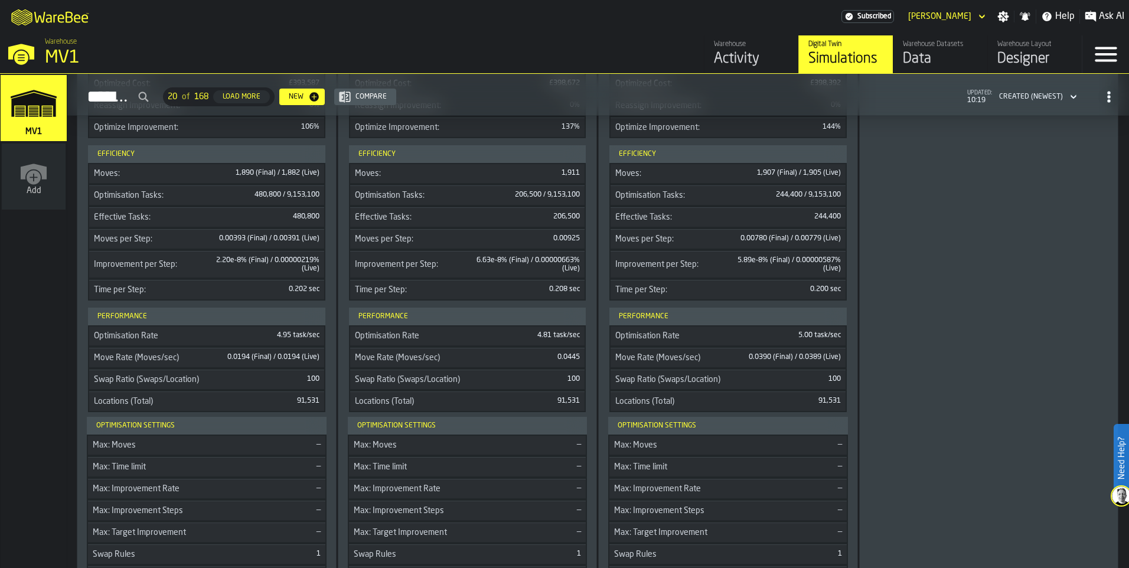
scroll to position [1890, 0]
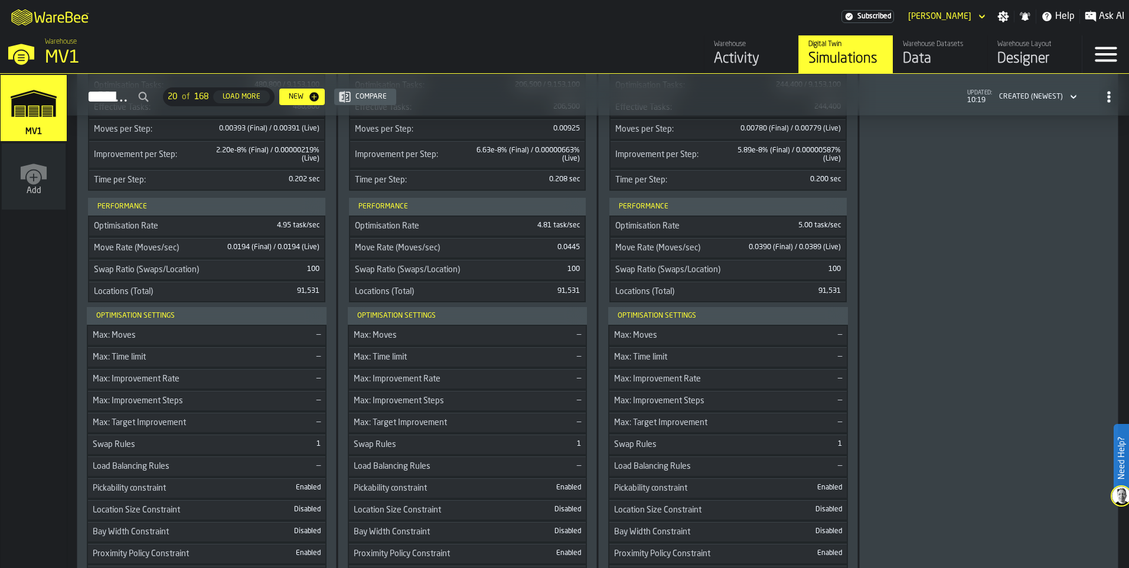
click at [1113, 100] on span "button-Simulations" at bounding box center [1108, 96] width 21 height 21
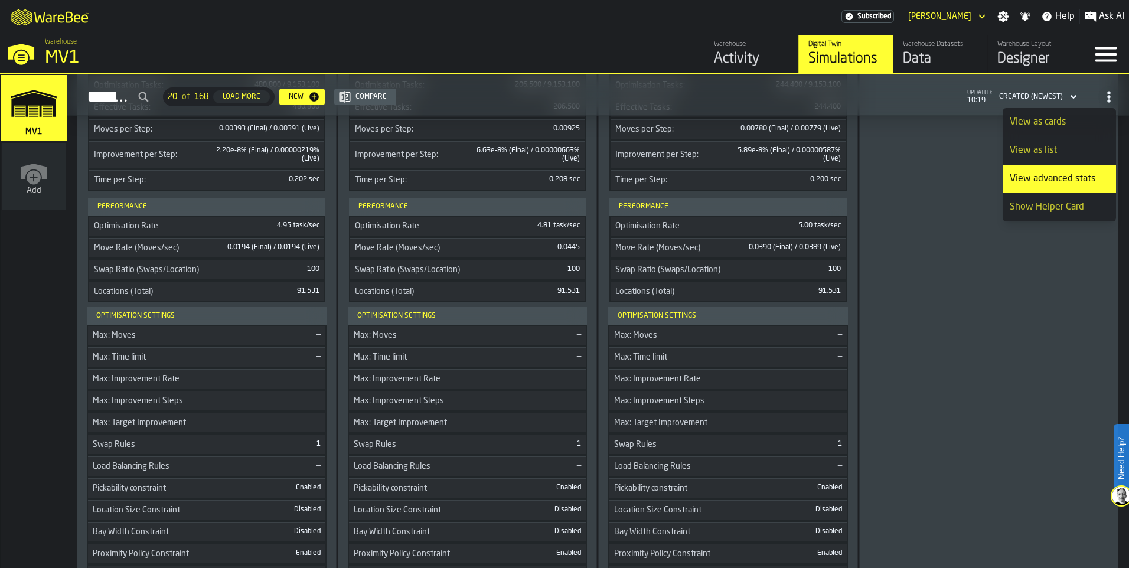
click at [1071, 132] on li "View as cards" at bounding box center [1059, 122] width 113 height 28
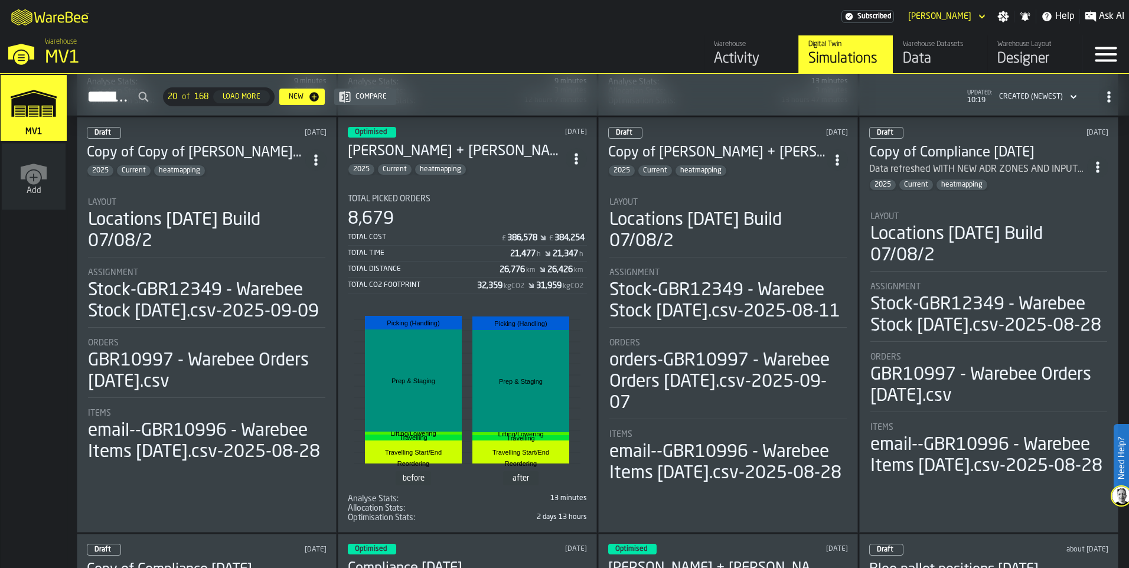
scroll to position [847, 0]
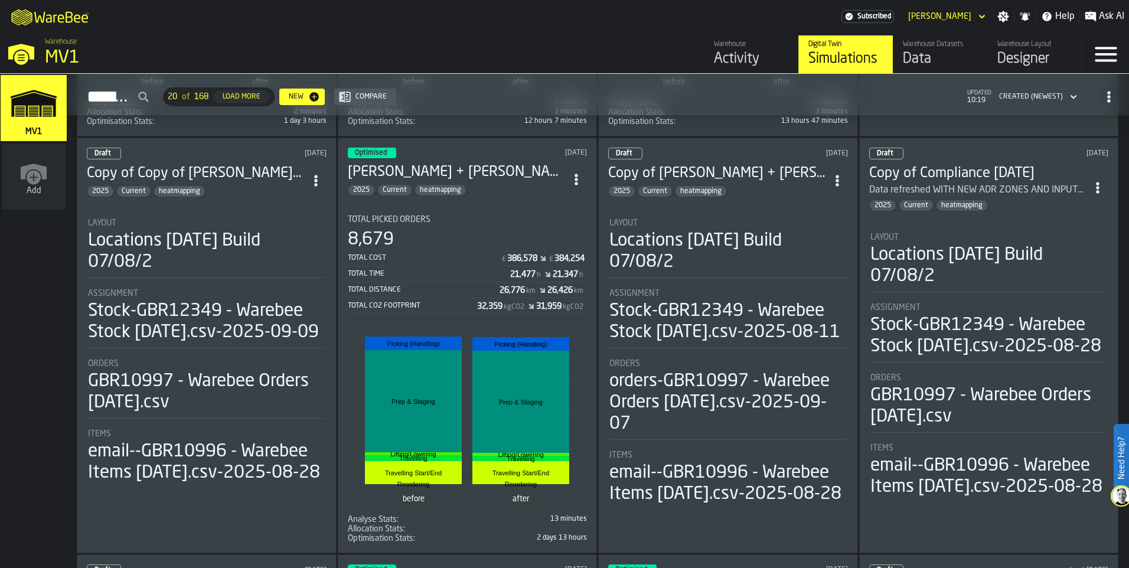
click at [582, 175] on icon "ItemListCard-DashboardItemContainer" at bounding box center [576, 180] width 12 height 12
click at [550, 265] on div "Duplicate" at bounding box center [550, 260] width 61 height 14
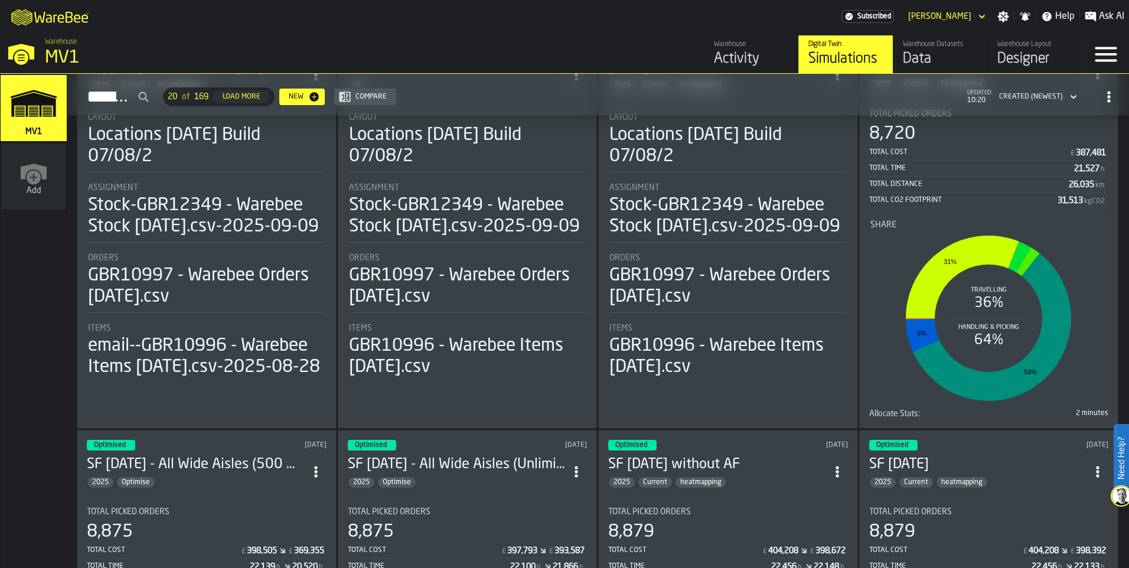
scroll to position [0, 0]
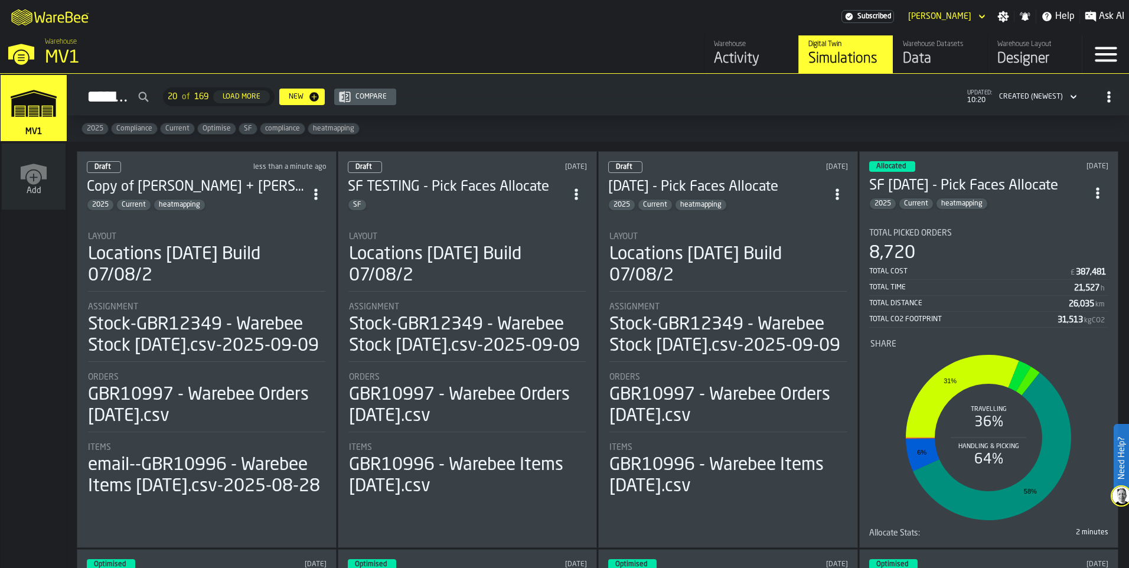
click at [316, 193] on icon "ItemListCard-DashboardItemContainer" at bounding box center [316, 194] width 12 height 12
click at [214, 187] on h3 "Copy of [PERSON_NAME] + [PERSON_NAME] [DATE]" at bounding box center [196, 187] width 218 height 19
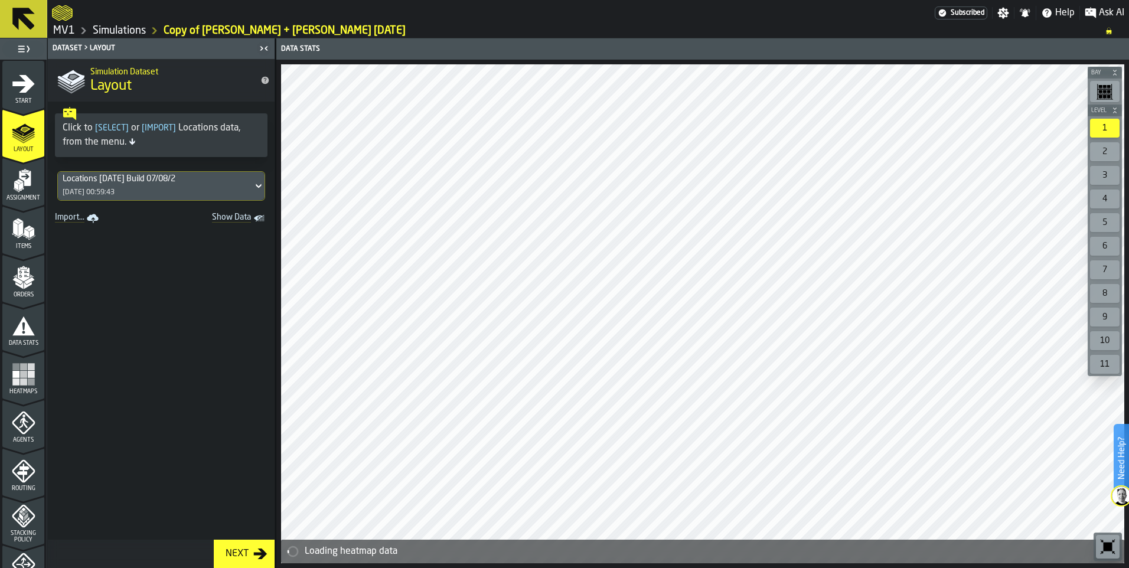
click at [18, 83] on icon "menu Start" at bounding box center [23, 83] width 22 height 18
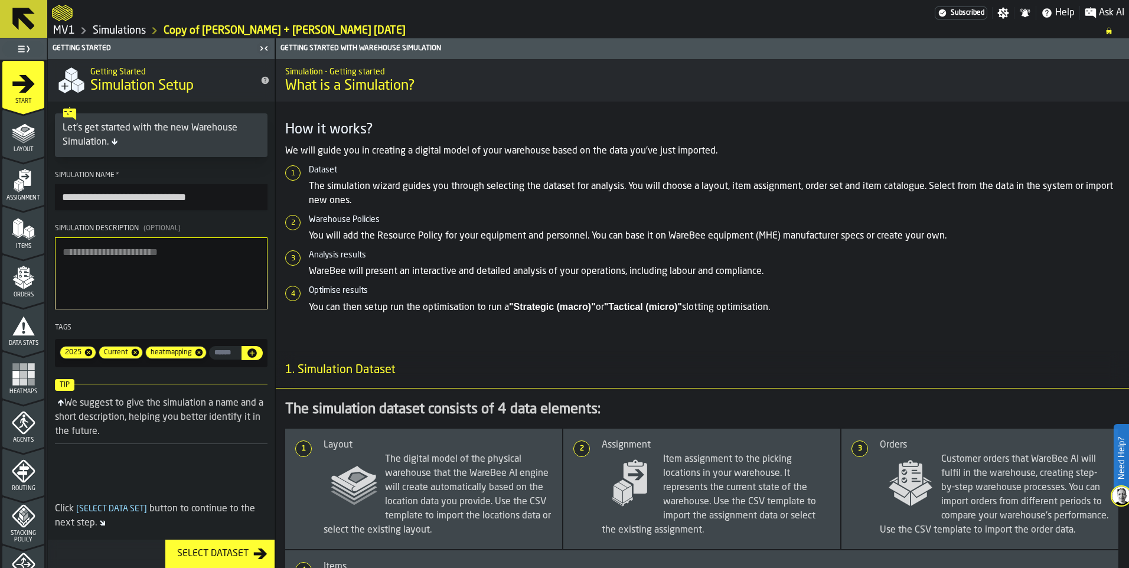
click at [203, 195] on input "**********" at bounding box center [161, 197] width 213 height 26
drag, startPoint x: 134, startPoint y: 198, endPoint x: 19, endPoint y: 198, distance: 114.6
click at [19, 198] on aside "**********" at bounding box center [137, 303] width 275 height 530
click at [66, 198] on input "**********" at bounding box center [161, 197] width 213 height 26
type input "**********"
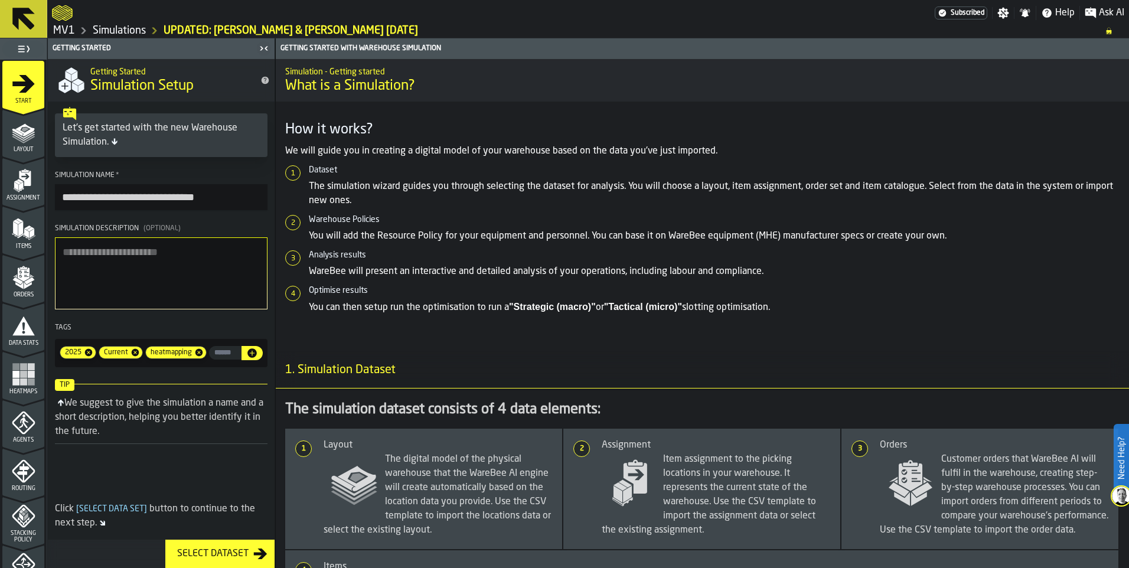
click at [302, 340] on div "1. Simulation Dataset" at bounding box center [702, 362] width 853 height 57
click at [21, 135] on icon "menu Layout" at bounding box center [24, 129] width 19 height 13
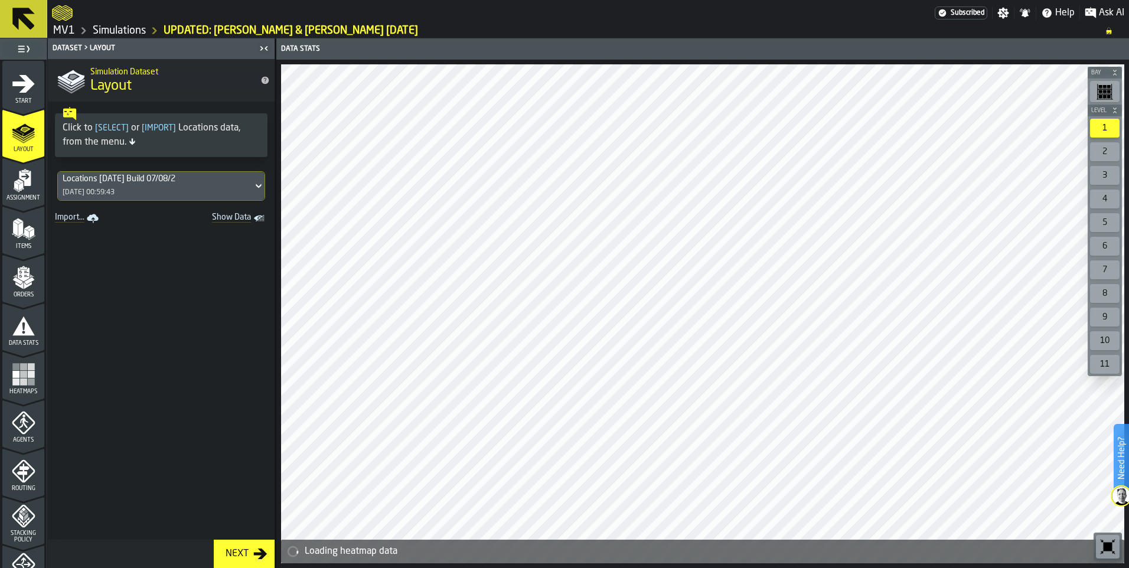
click at [113, 28] on link "Simulations" at bounding box center [119, 30] width 53 height 13
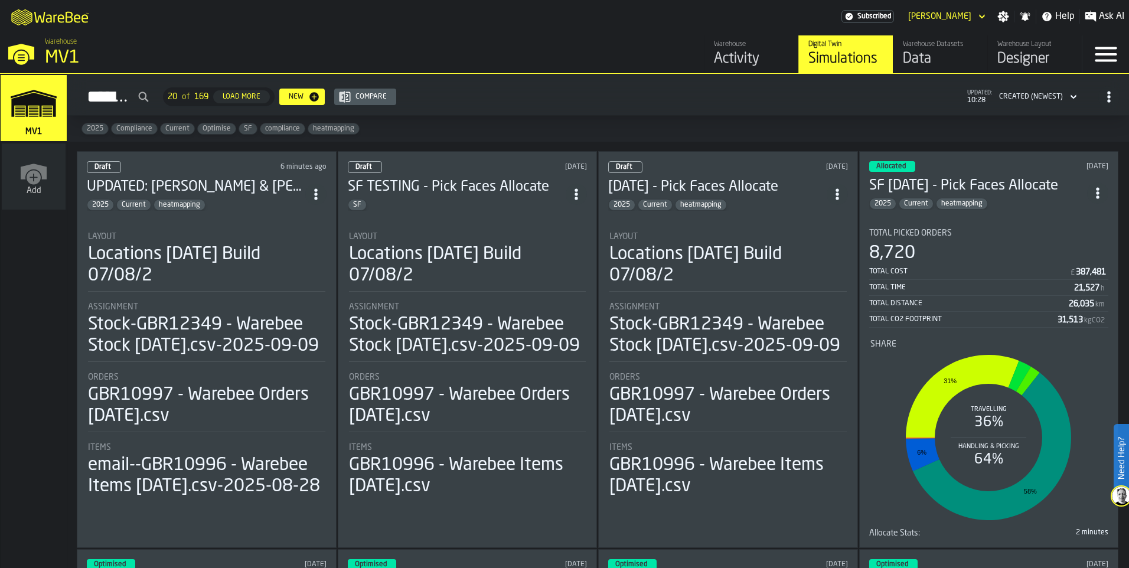
click at [258, 211] on div "Draft 6 minutes ago UPDATED: Gavin & Aaron 12/09/25 2025 Current heatmapping La…" at bounding box center [207, 349] width 260 height 397
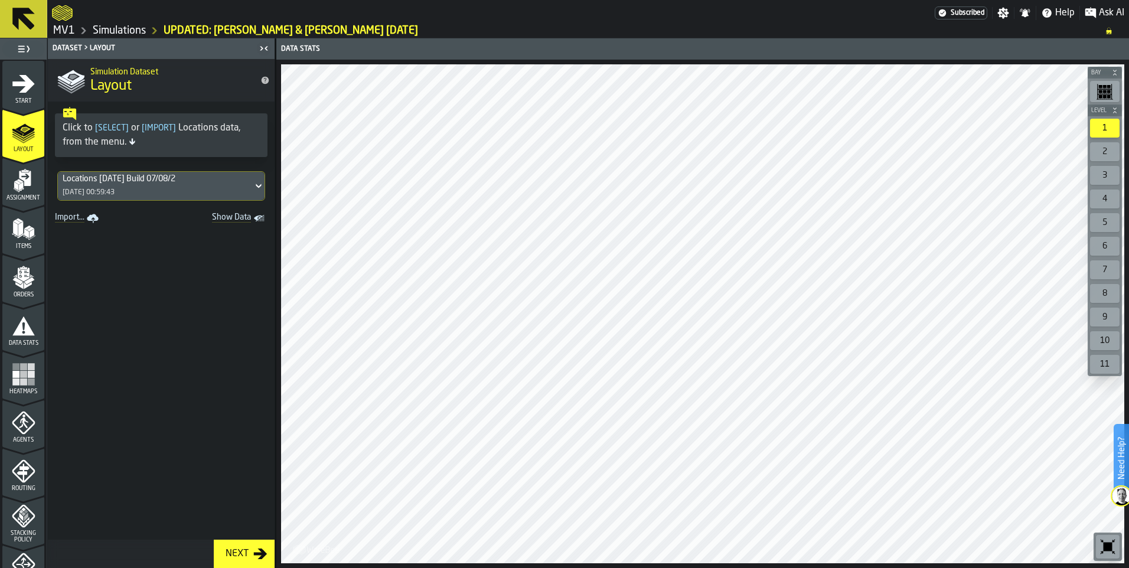
click at [246, 218] on span "Show Data" at bounding box center [211, 219] width 80 height 12
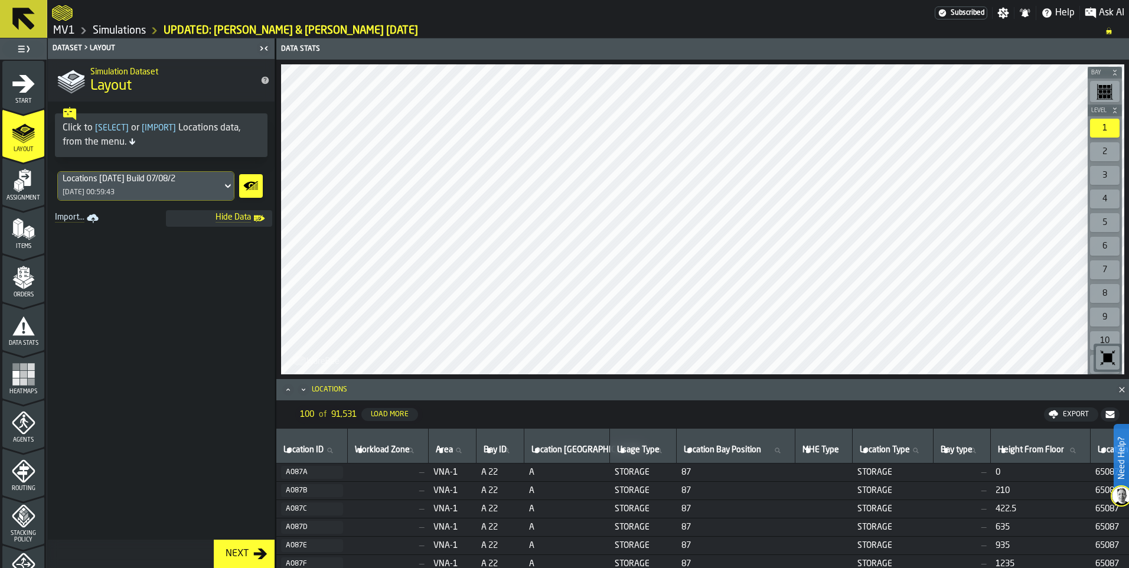
click at [1076, 415] on div "Export" at bounding box center [1075, 414] width 35 height 8
click at [1063, 415] on span "Download (csv)" at bounding box center [1066, 414] width 55 height 9
